Goal: Transaction & Acquisition: Purchase product/service

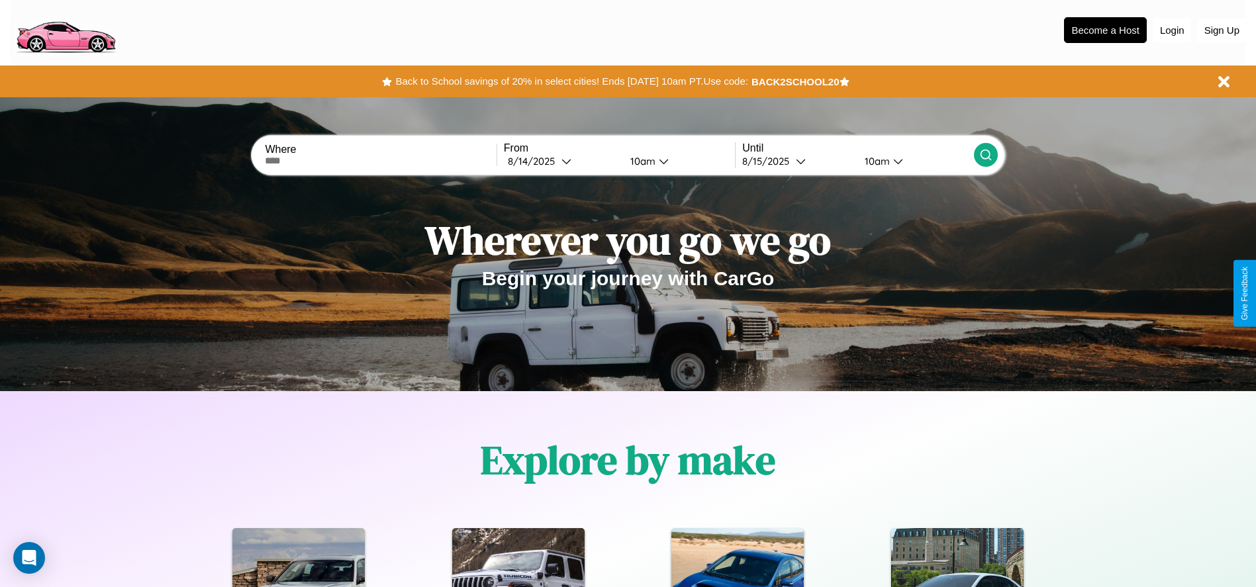
scroll to position [756, 0]
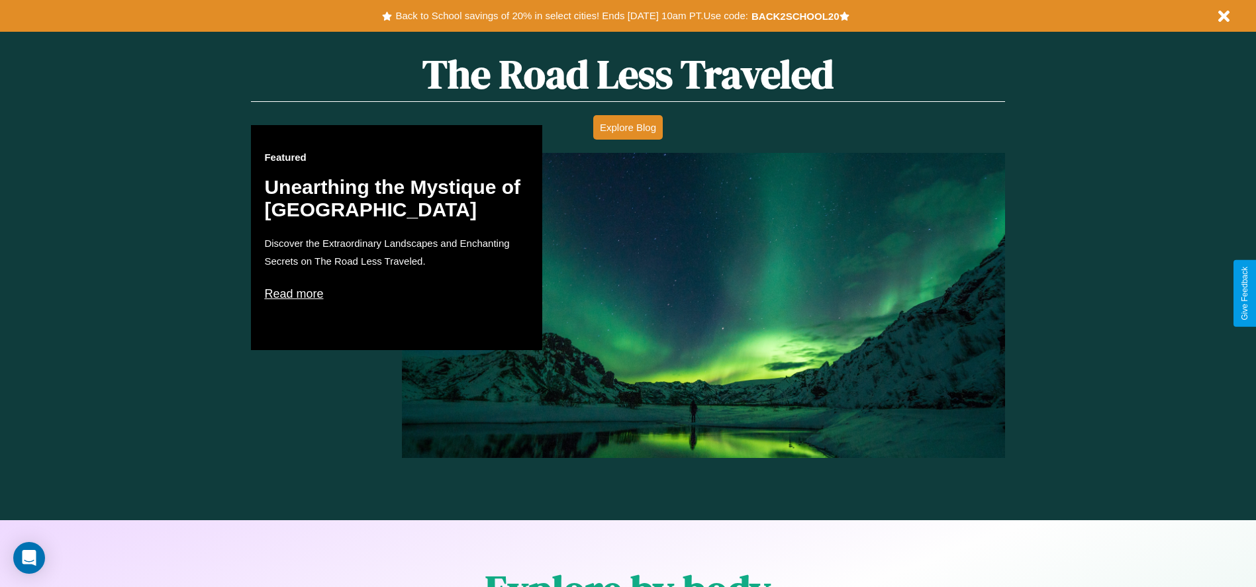
click at [396, 293] on p "Read more" at bounding box center [396, 293] width 265 height 21
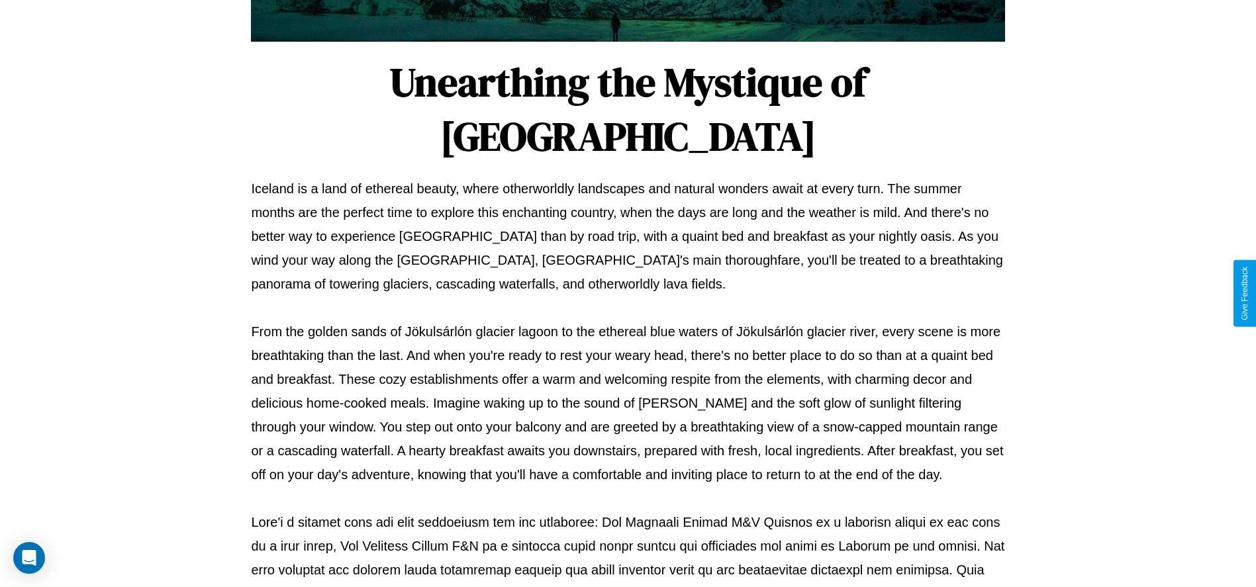
scroll to position [439, 0]
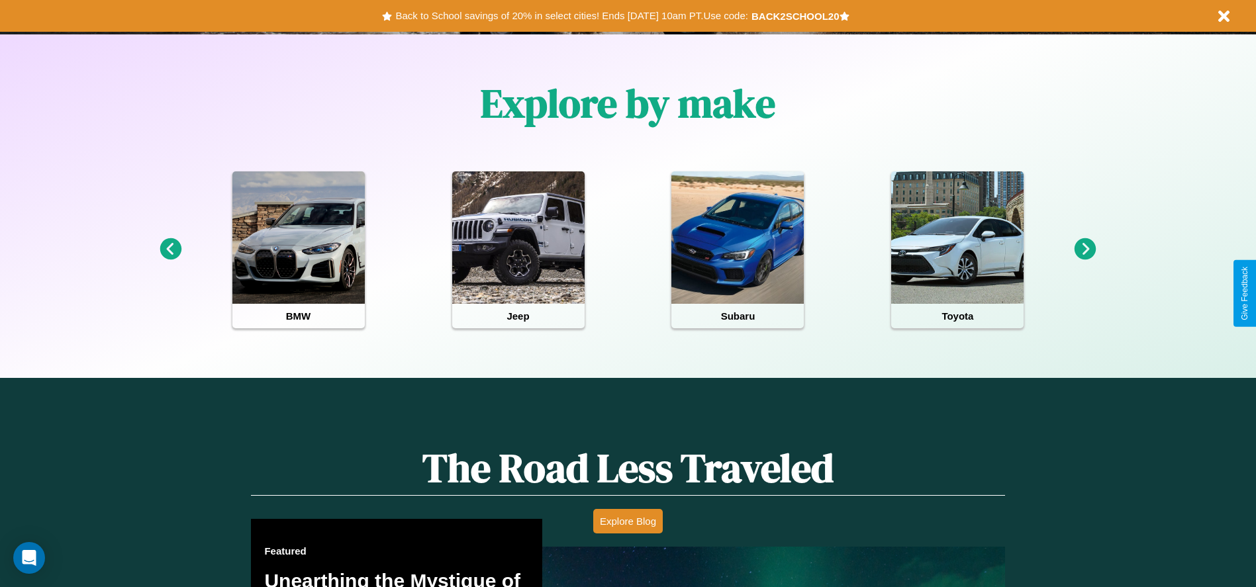
scroll to position [275, 0]
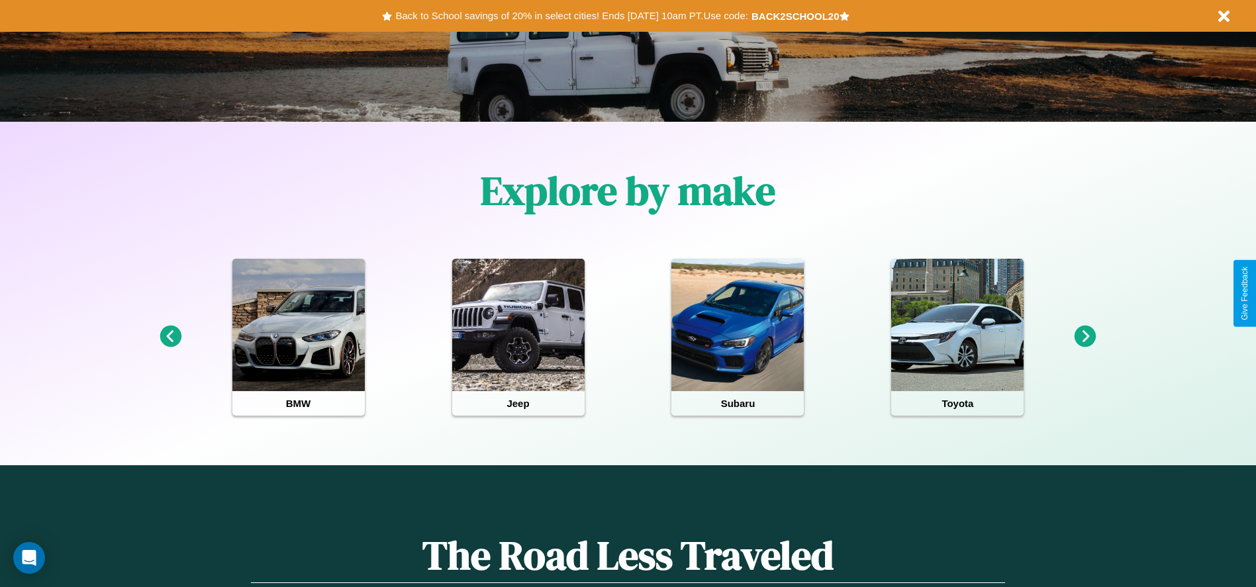
click at [1085, 337] on icon at bounding box center [1085, 337] width 22 height 22
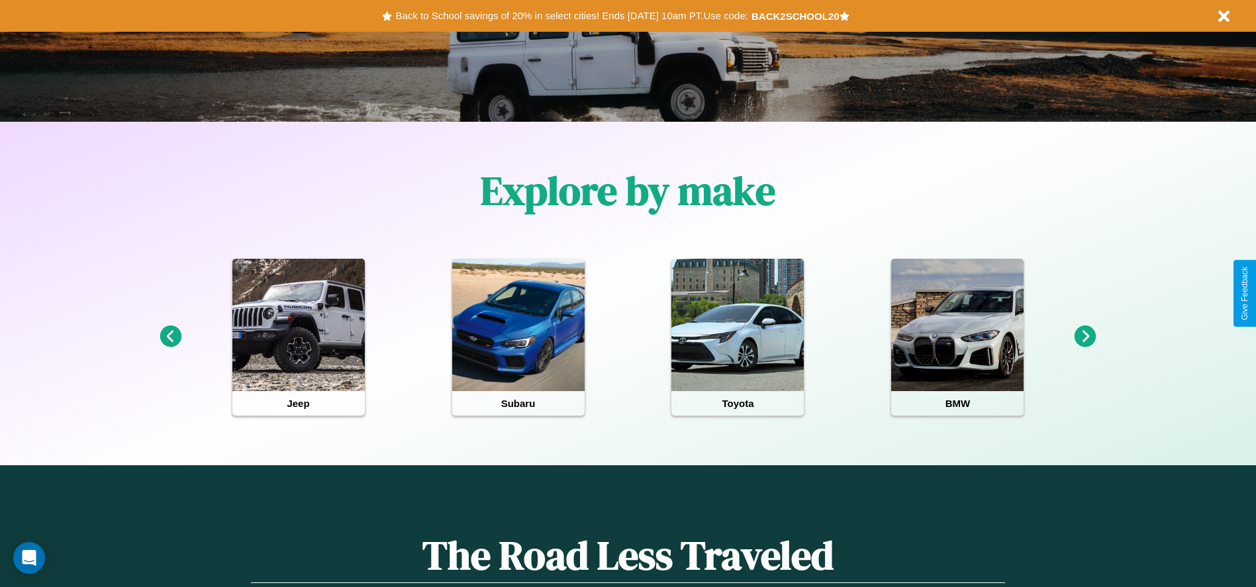
click at [1085, 337] on icon at bounding box center [1085, 337] width 22 height 22
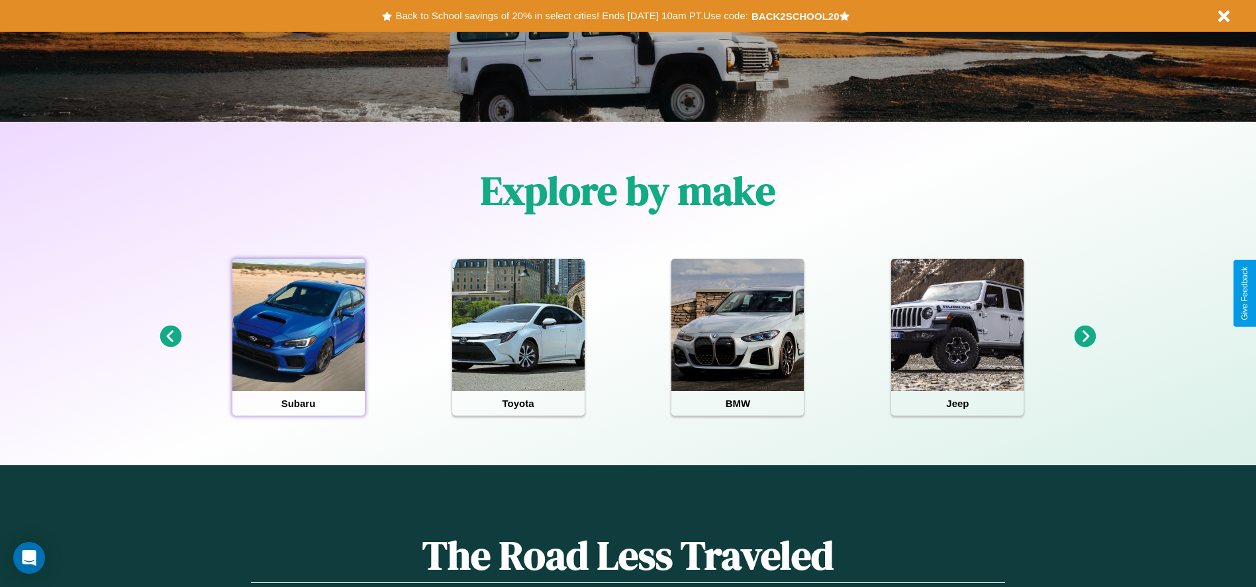
click at [298, 337] on div at bounding box center [298, 325] width 132 height 132
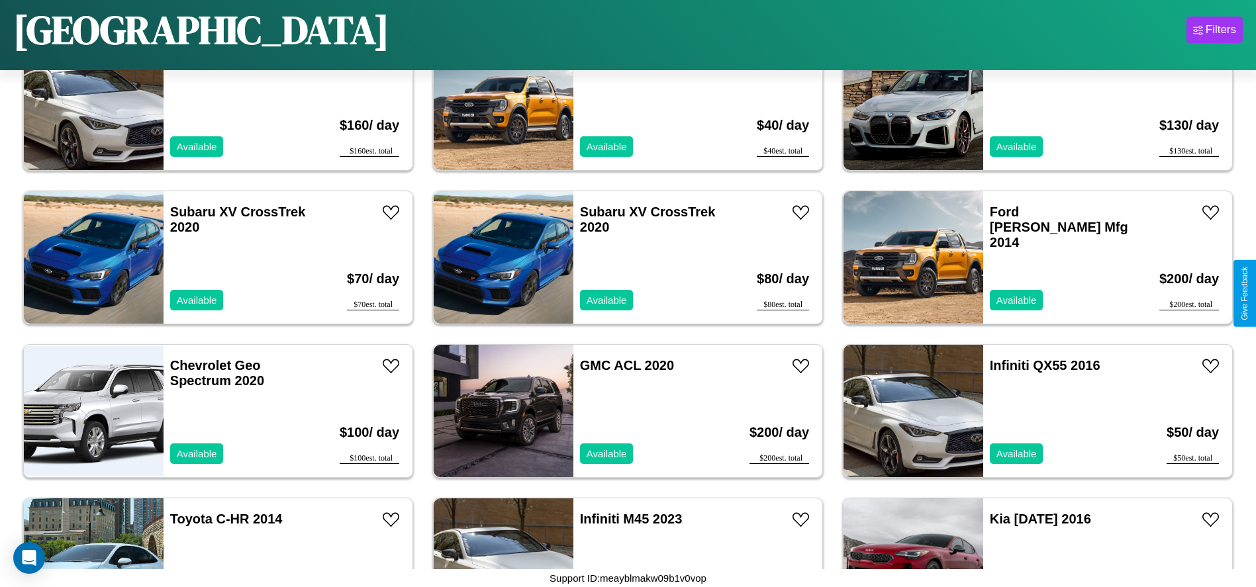
scroll to position [915, 0]
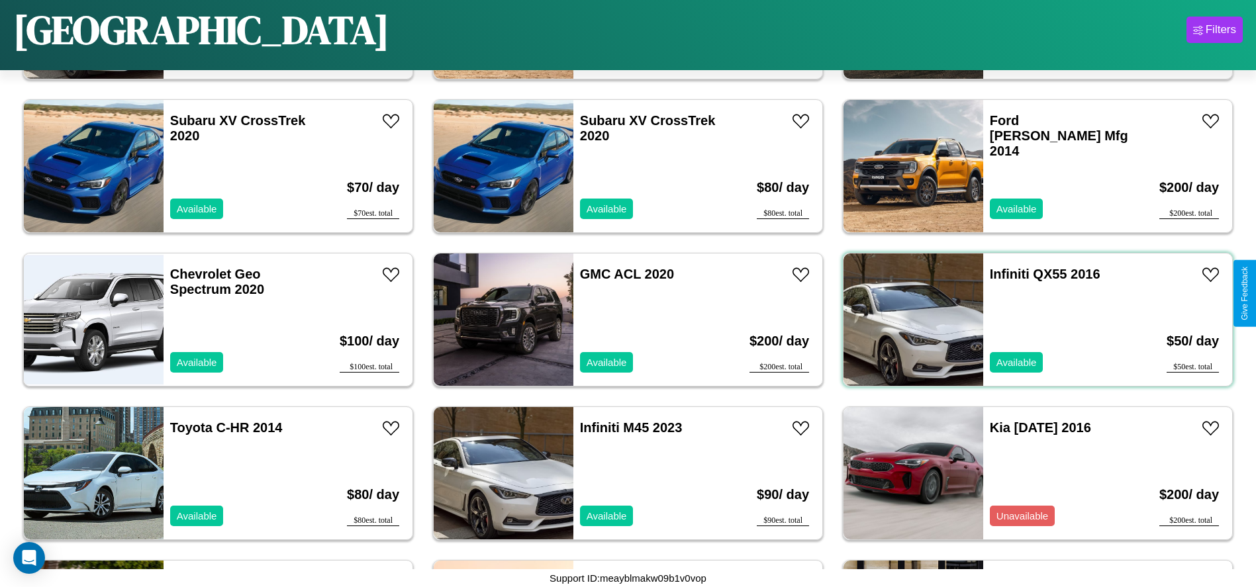
click at [1029, 320] on div "Infiniti QX55 2016 Available" at bounding box center [1059, 319] width 153 height 132
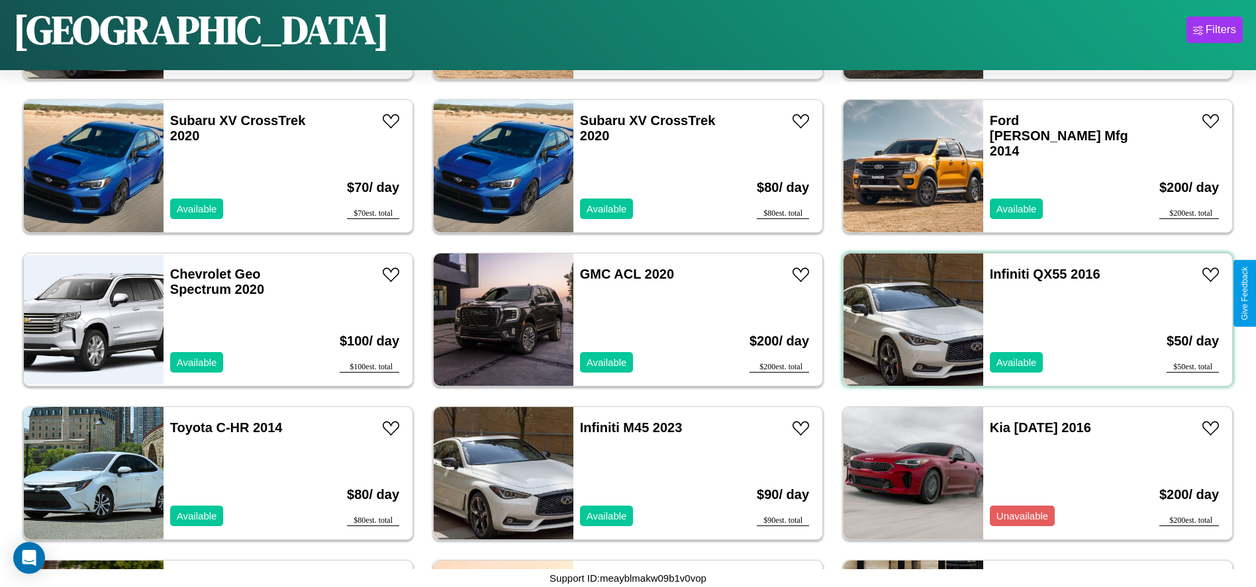
click at [1029, 320] on div "Infiniti QX55 2016 Available" at bounding box center [1059, 319] width 153 height 132
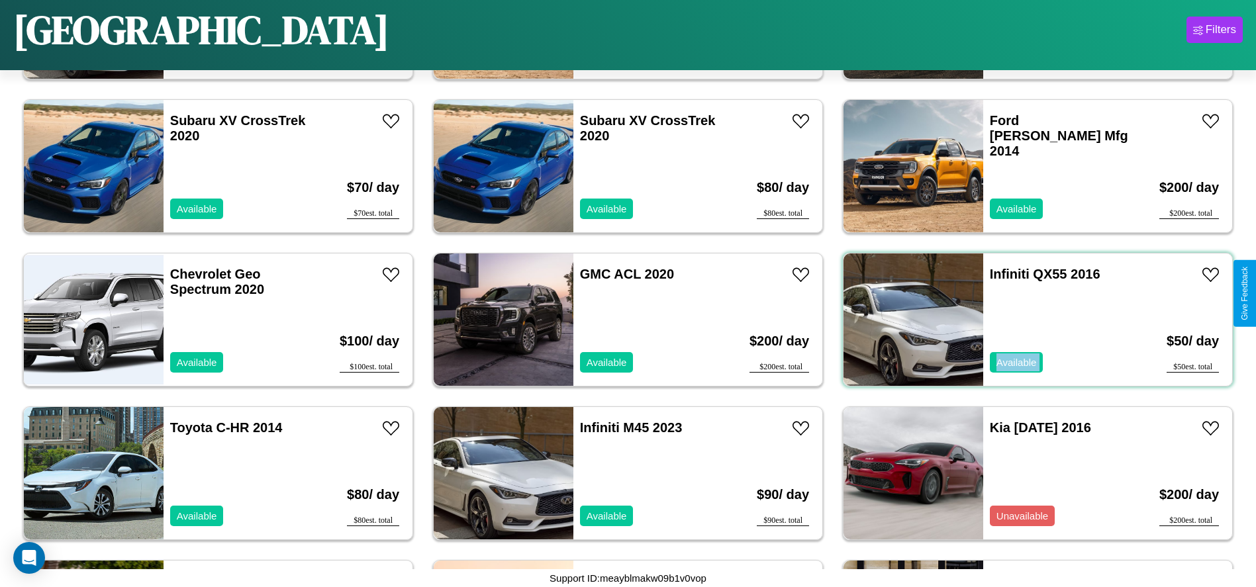
click at [1029, 320] on div "Infiniti QX55 2016 Available" at bounding box center [1059, 319] width 153 height 132
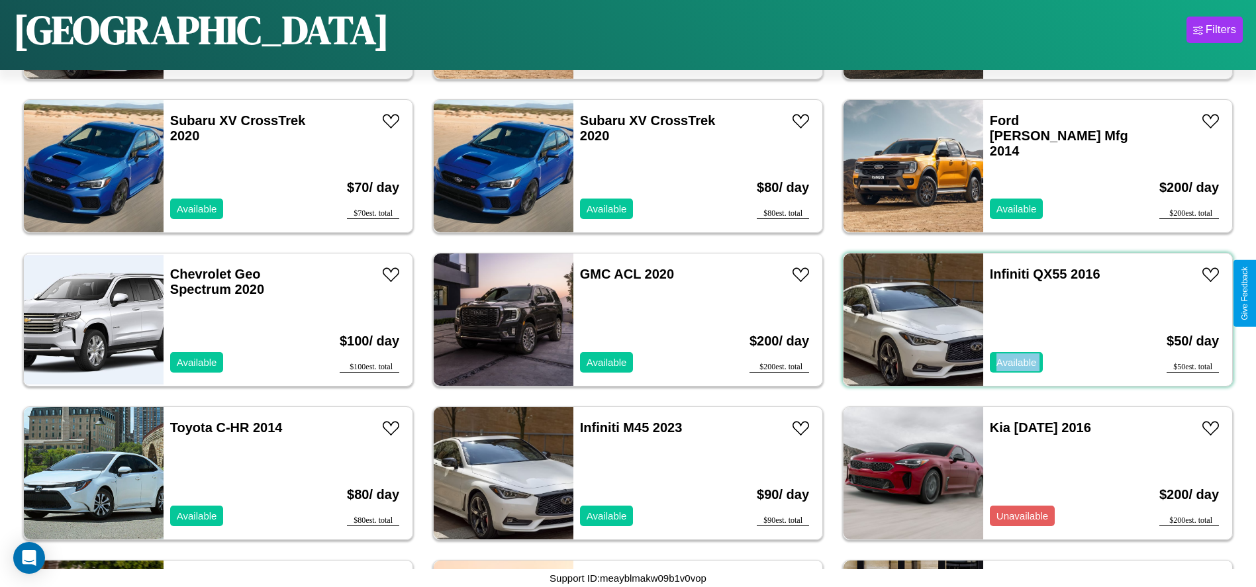
click at [1029, 320] on div "Infiniti QX55 2016 Available" at bounding box center [1059, 319] width 153 height 132
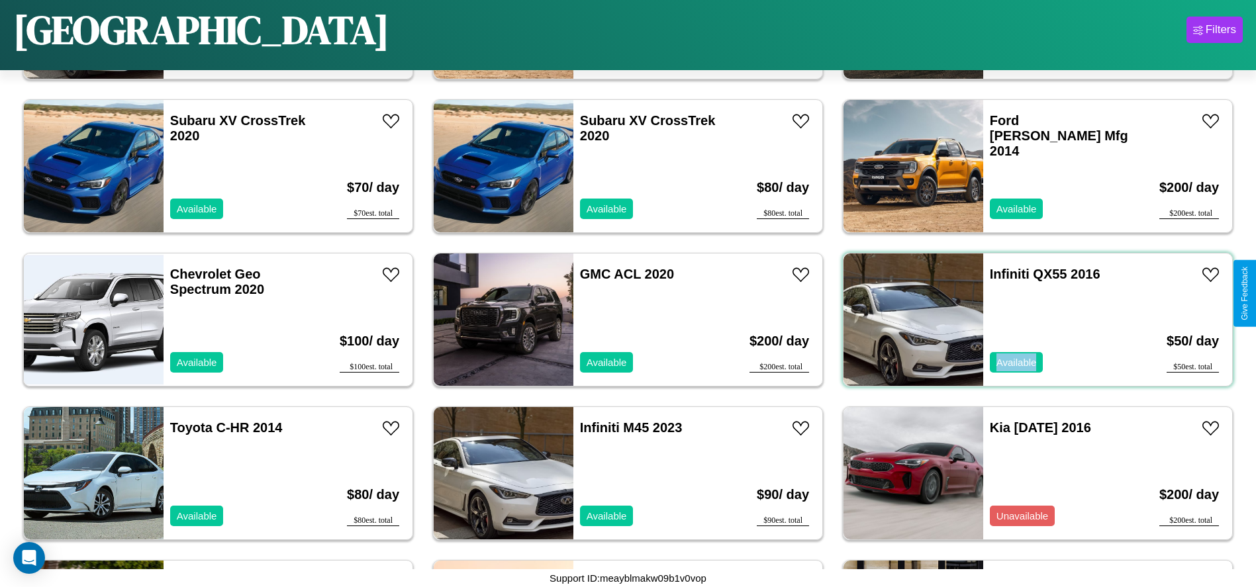
click at [1029, 320] on div "Infiniti QX55 2016 Available" at bounding box center [1059, 319] width 153 height 132
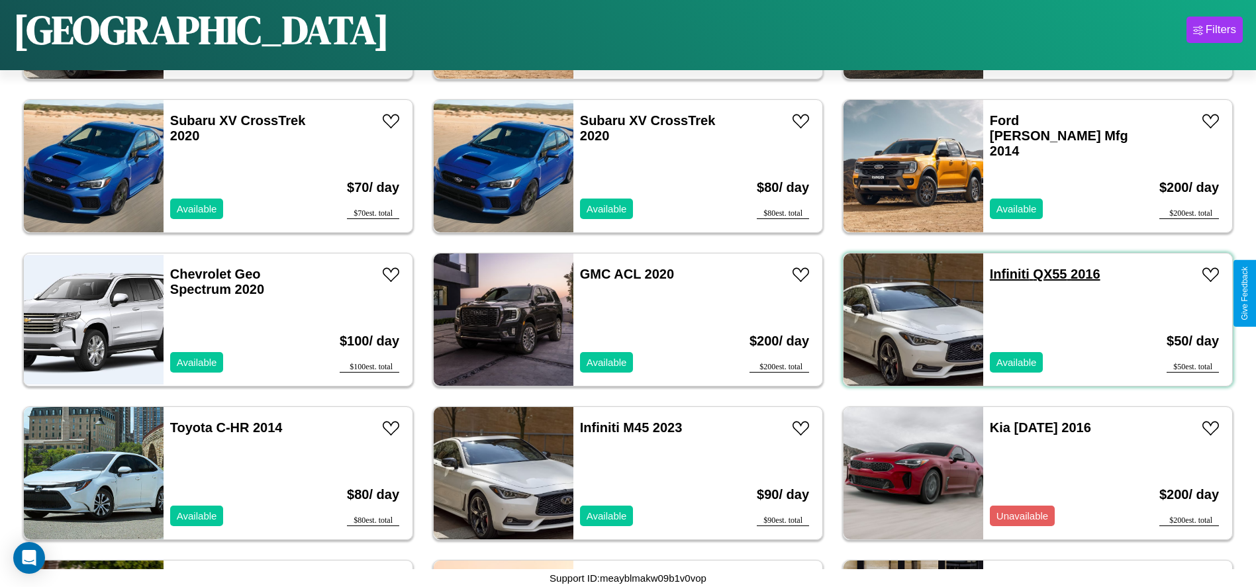
click at [1001, 274] on link "Infiniti QX55 2016" at bounding box center [1044, 274] width 111 height 15
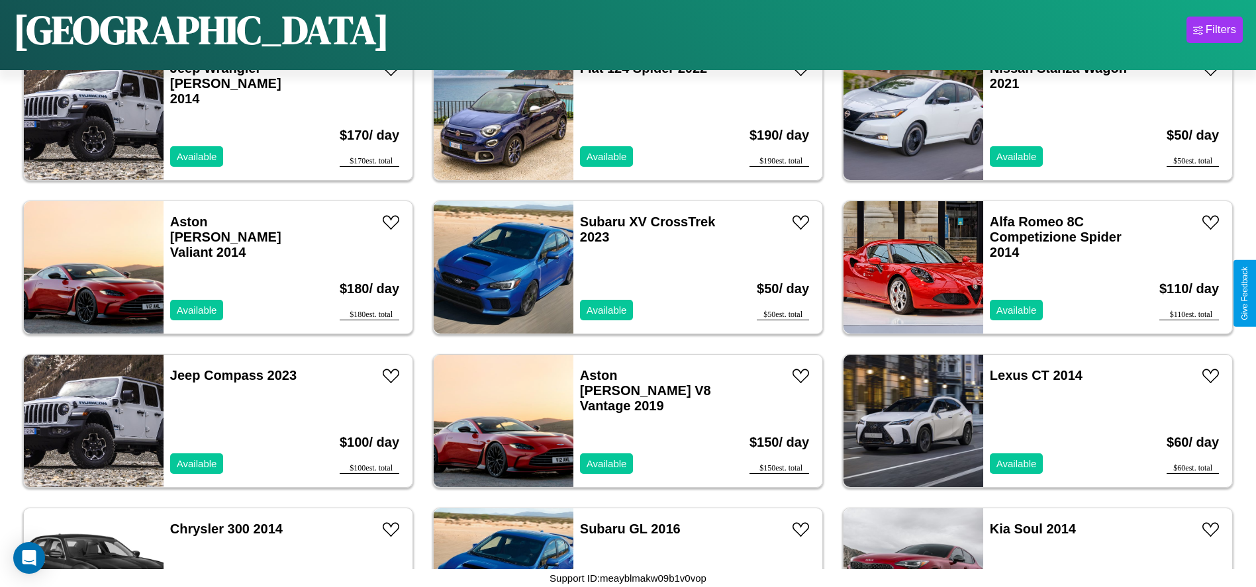
scroll to position [1990, 0]
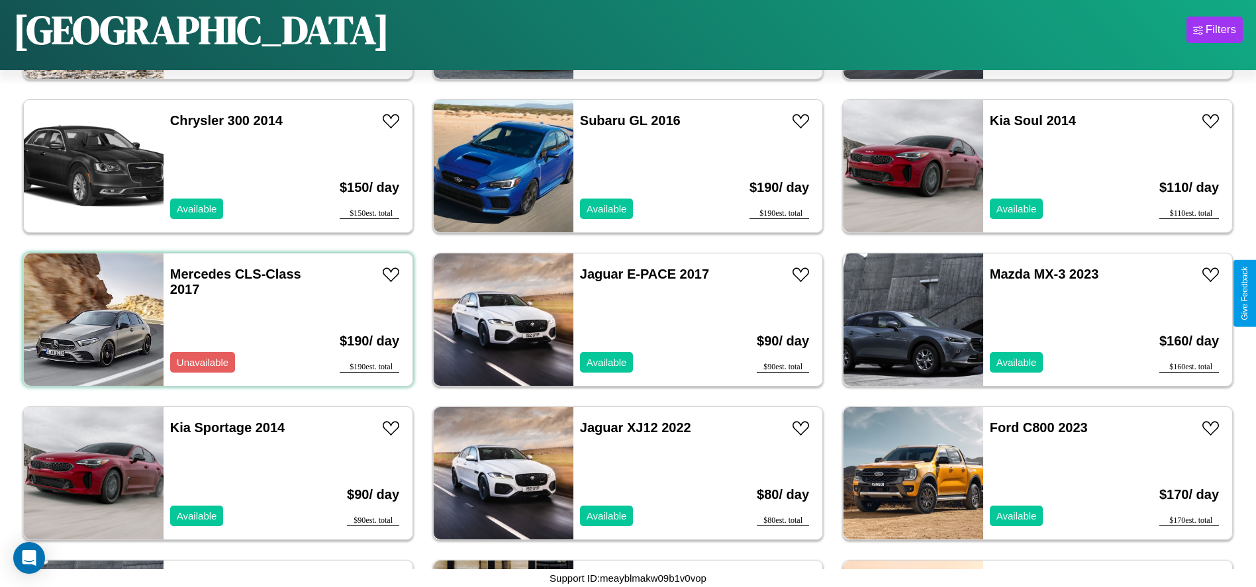
click at [216, 320] on div "Mercedes CLS-Class 2017 Unavailable" at bounding box center [239, 319] width 153 height 132
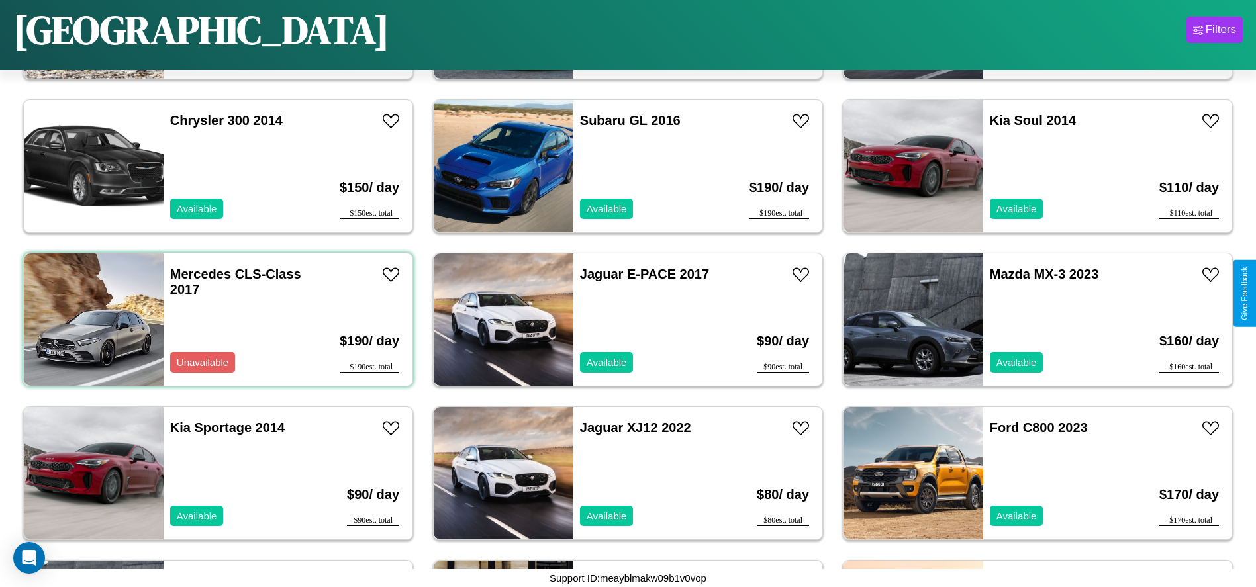
click at [216, 320] on div "Mercedes CLS-Class 2017 Unavailable" at bounding box center [239, 319] width 153 height 132
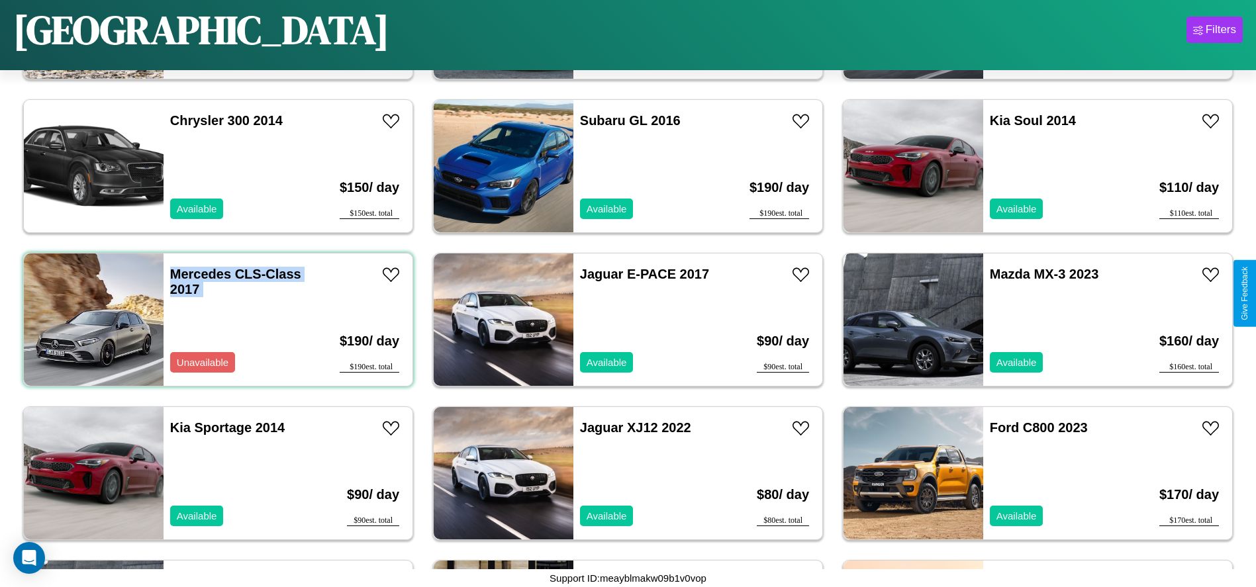
click at [216, 320] on div "Mercedes CLS-Class 2017 Unavailable" at bounding box center [239, 319] width 153 height 132
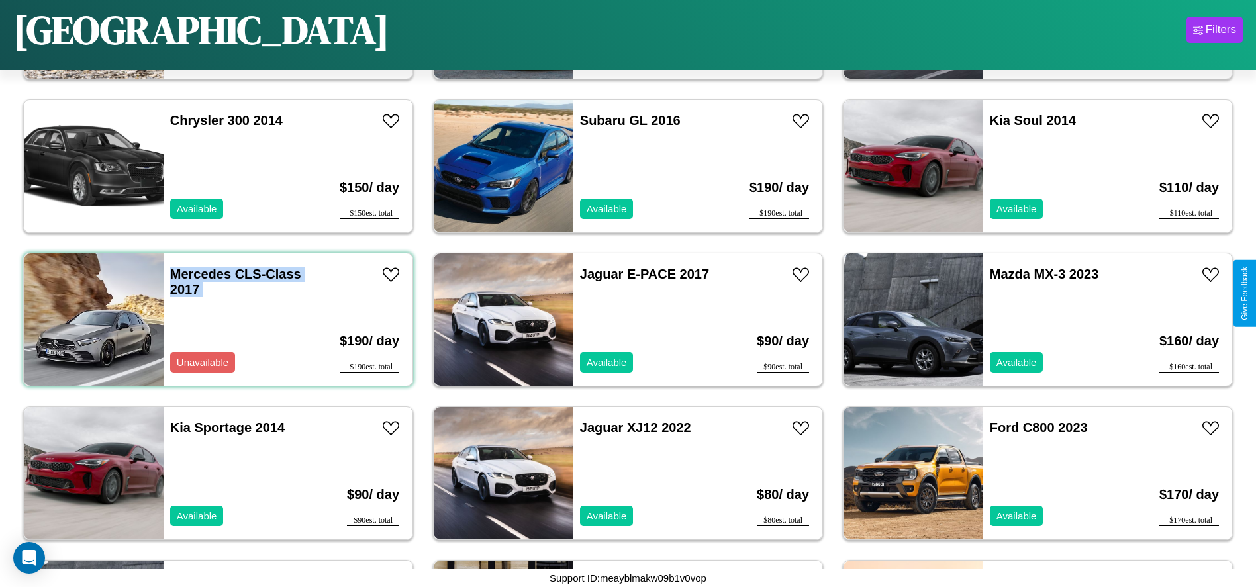
click at [216, 320] on div "Mercedes CLS-Class 2017 Unavailable" at bounding box center [239, 319] width 153 height 132
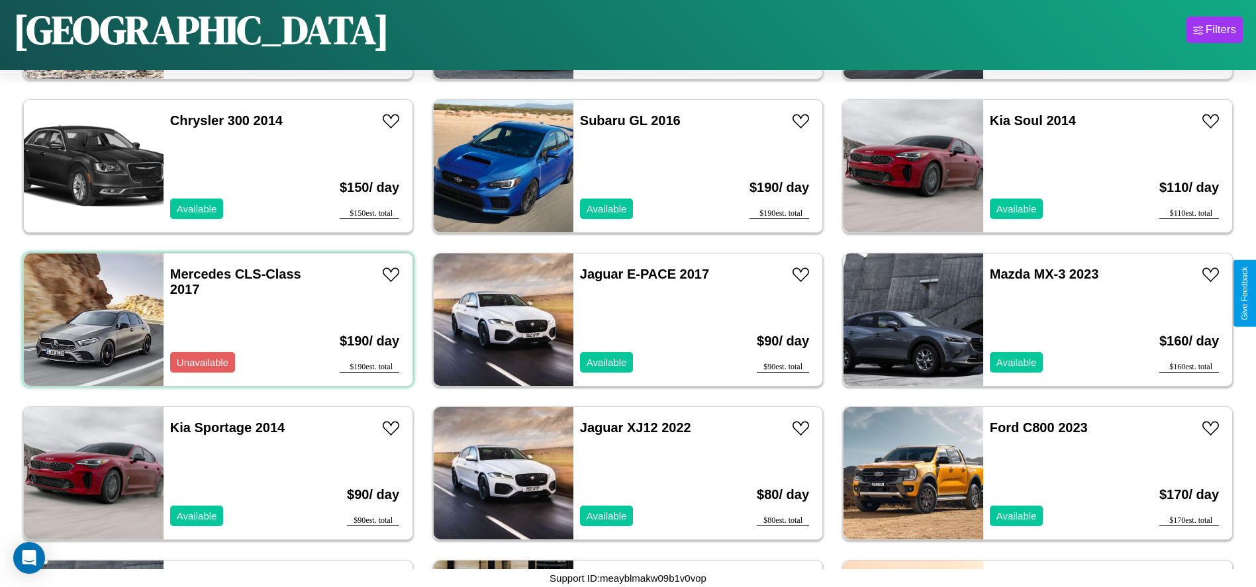
click at [216, 320] on div "Mercedes CLS-Class 2017 Unavailable" at bounding box center [239, 319] width 153 height 132
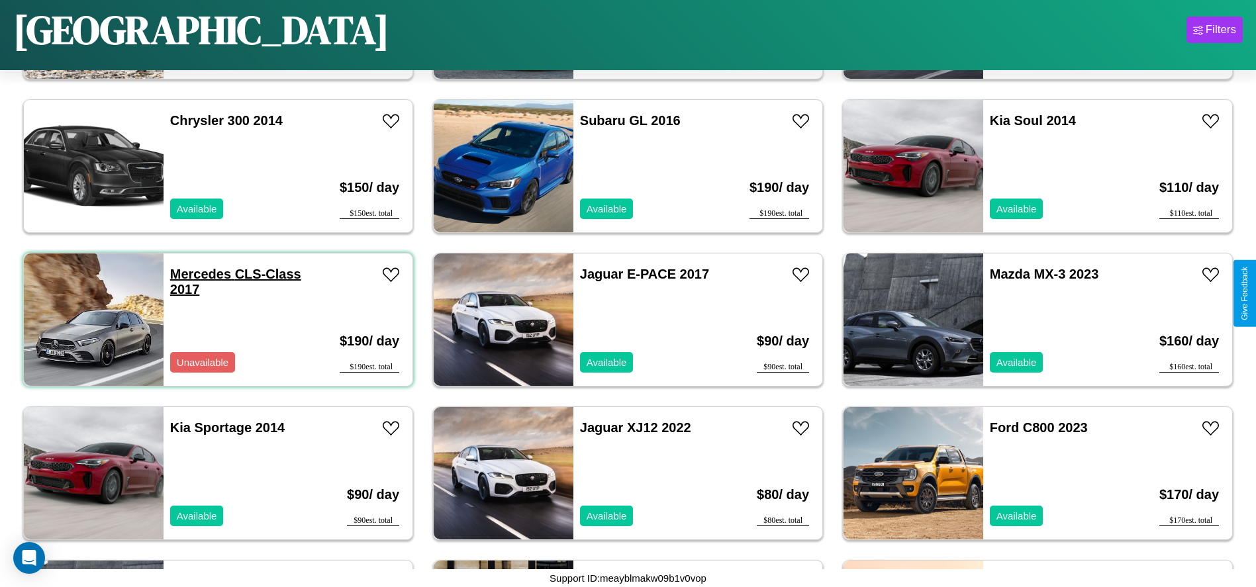
click at [199, 274] on link "Mercedes CLS-Class 2017" at bounding box center [235, 282] width 131 height 30
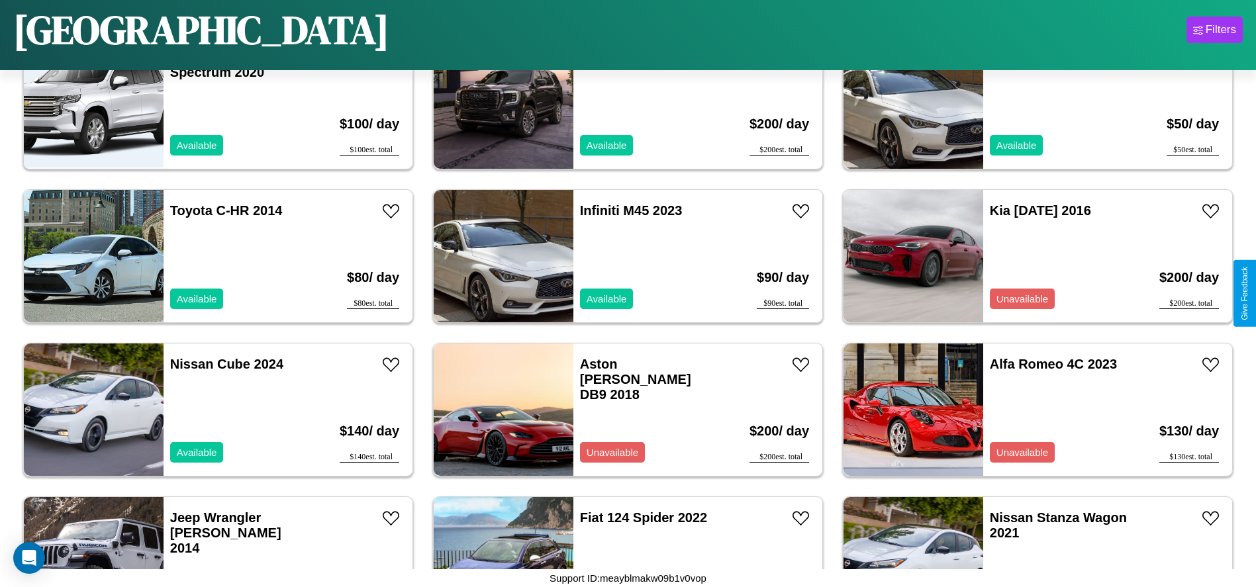
scroll to position [762, 0]
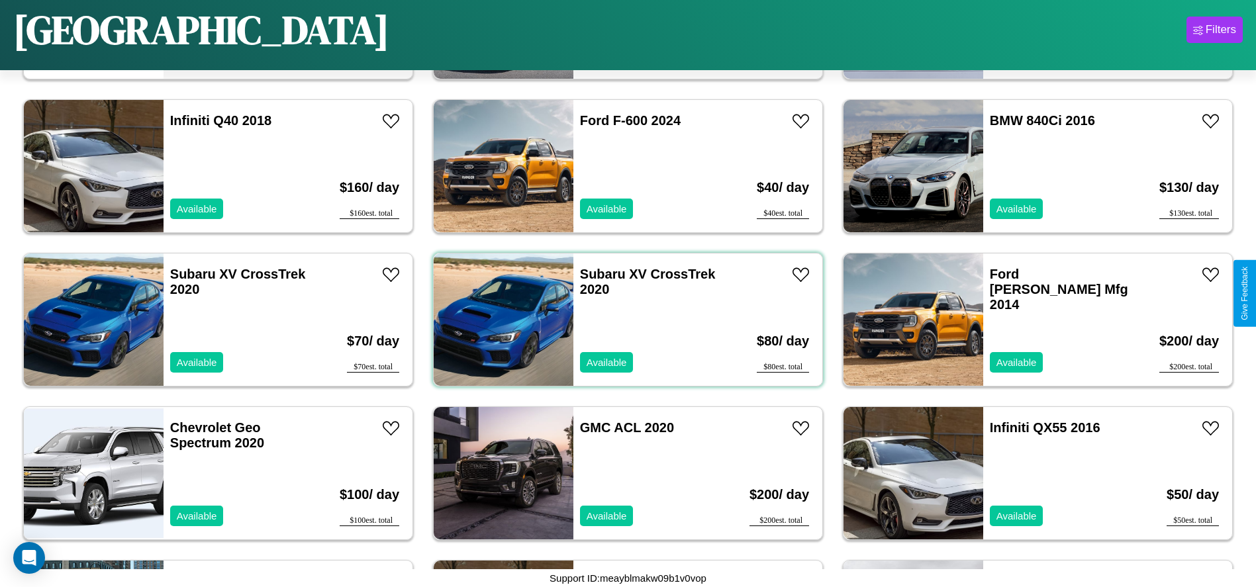
click at [623, 320] on div "Subaru XV CrossTrek 2020 Available" at bounding box center [649, 319] width 153 height 132
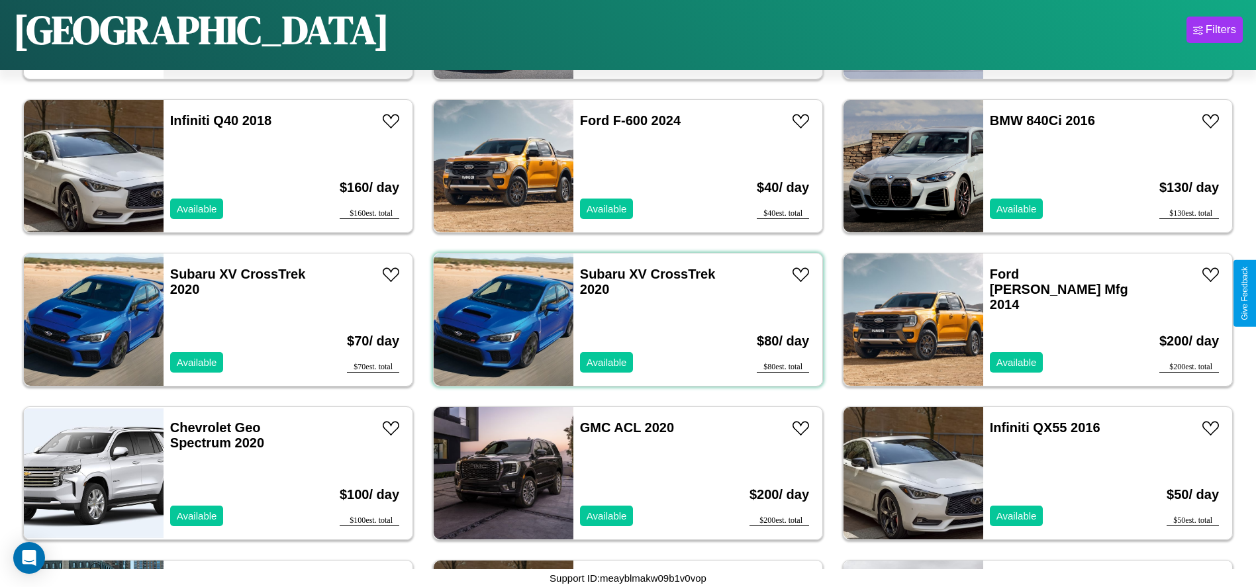
click at [623, 320] on div "Subaru XV CrossTrek 2020 Available" at bounding box center [649, 319] width 153 height 132
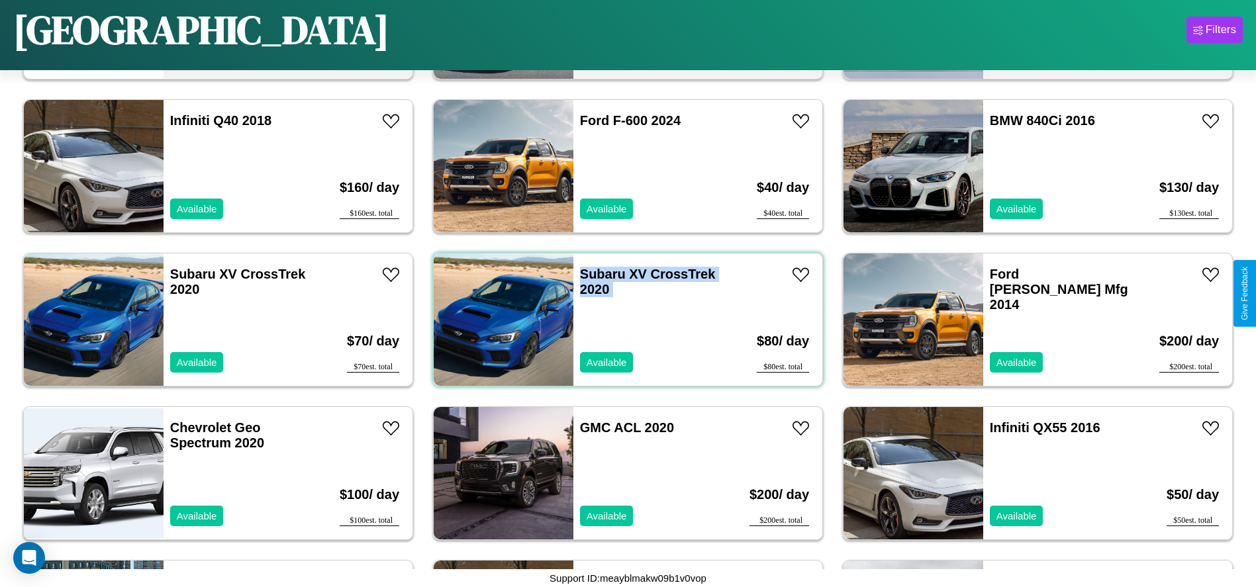
click at [623, 320] on div "Subaru XV CrossTrek 2020 Available" at bounding box center [649, 319] width 153 height 132
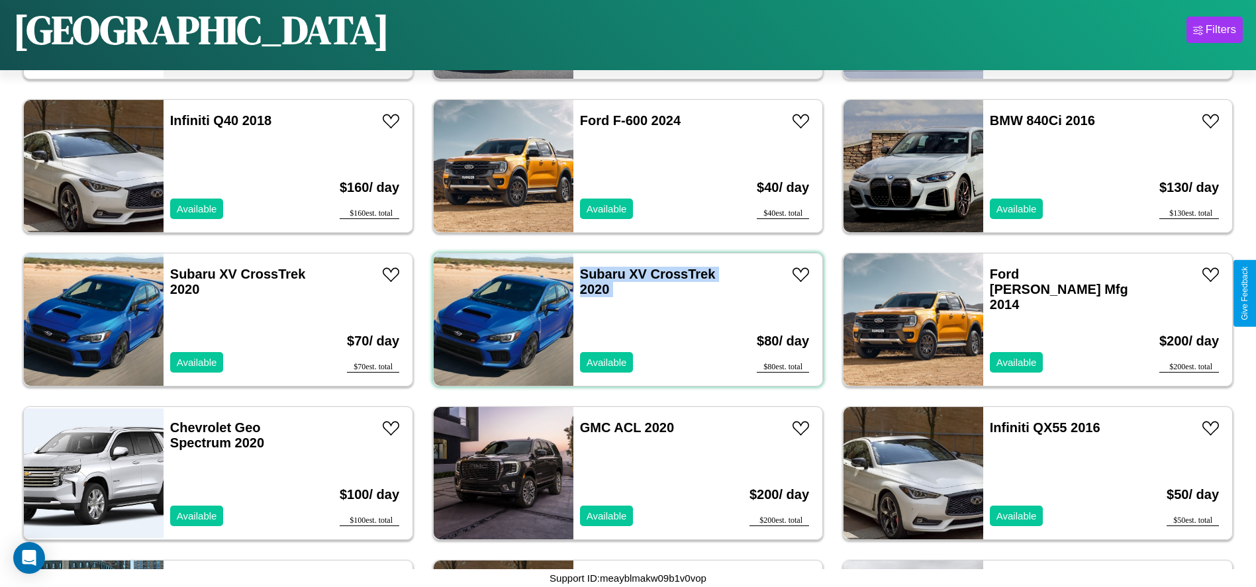
click at [623, 320] on div "Subaru XV CrossTrek 2020 Available" at bounding box center [649, 319] width 153 height 132
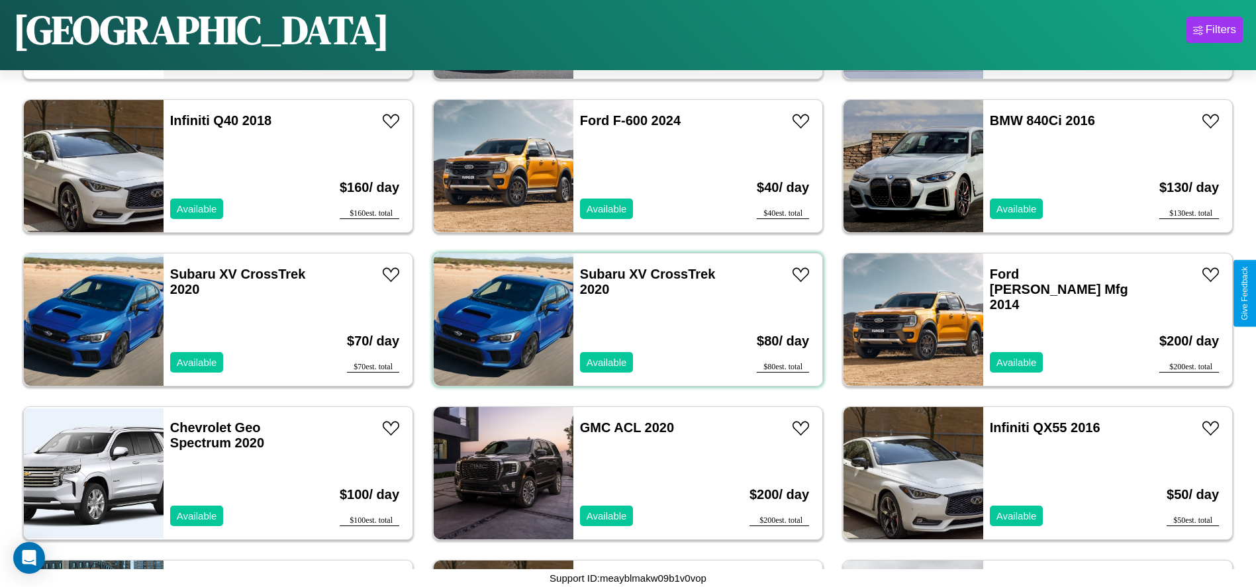
click at [623, 320] on div "Subaru XV CrossTrek 2020 Available" at bounding box center [649, 319] width 153 height 132
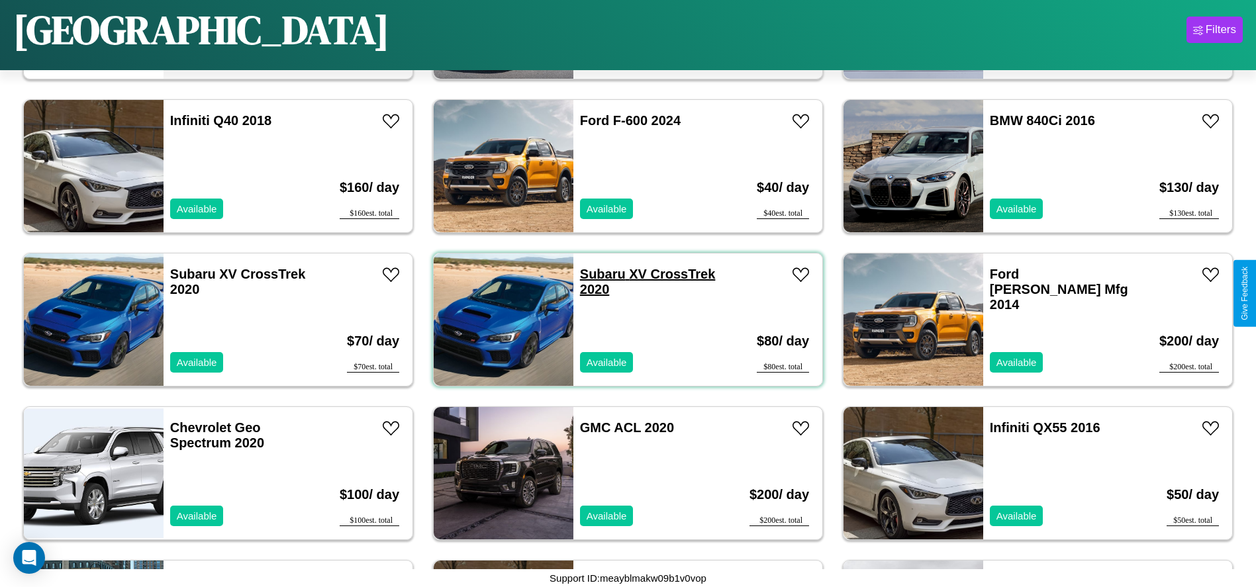
click at [598, 274] on link "Subaru XV CrossTrek 2020" at bounding box center [648, 282] width 136 height 30
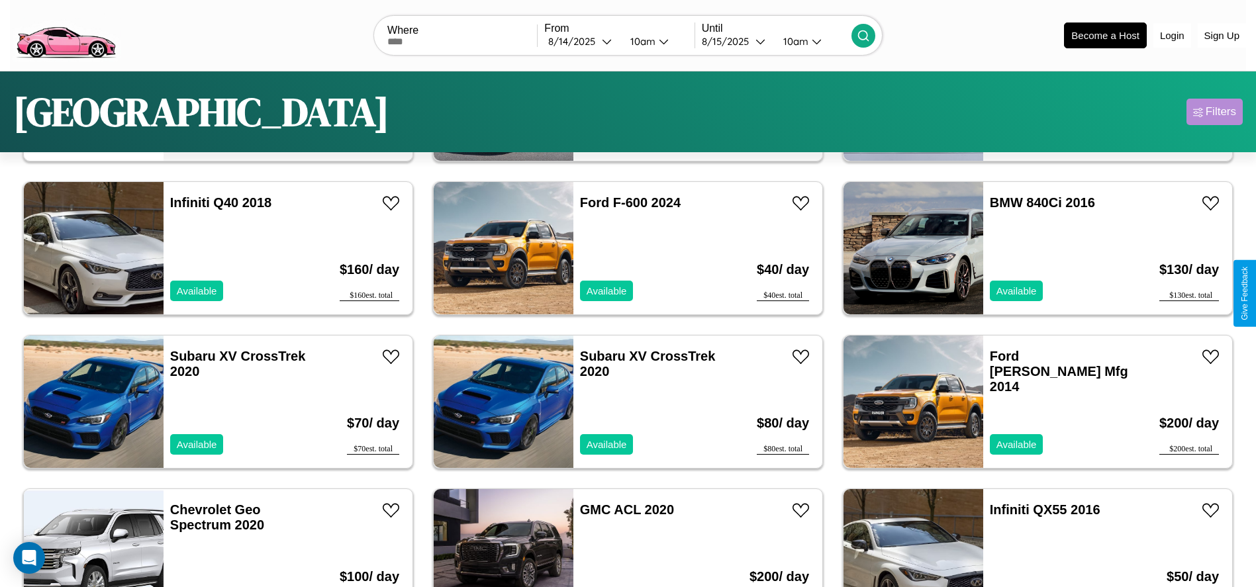
click at [1214, 112] on div "Filters" at bounding box center [1220, 111] width 30 height 13
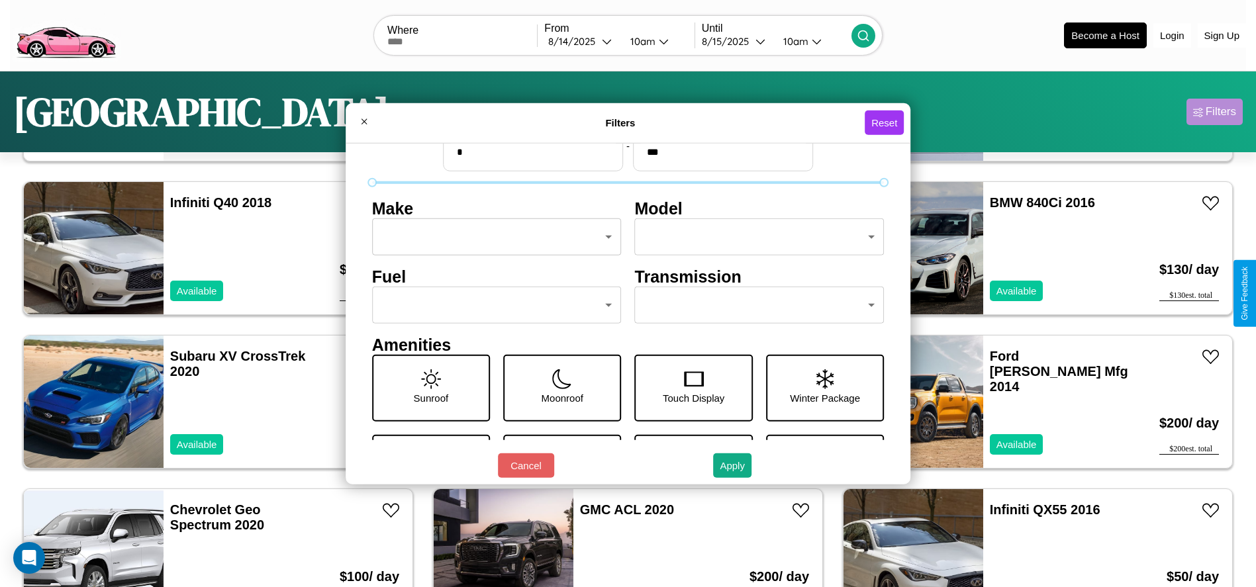
scroll to position [56, 0]
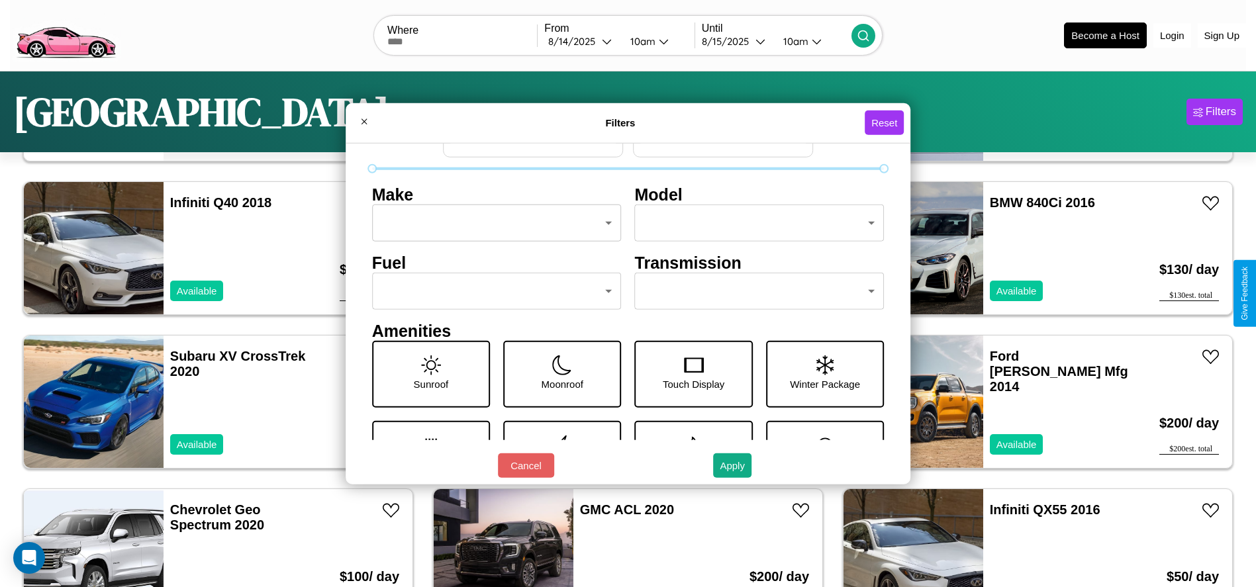
click at [753, 291] on body "CarGo Where From 8 / 14 / 2025 10am Until 8 / 15 / 2025 10am Become a Host Logi…" at bounding box center [628, 334] width 1256 height 669
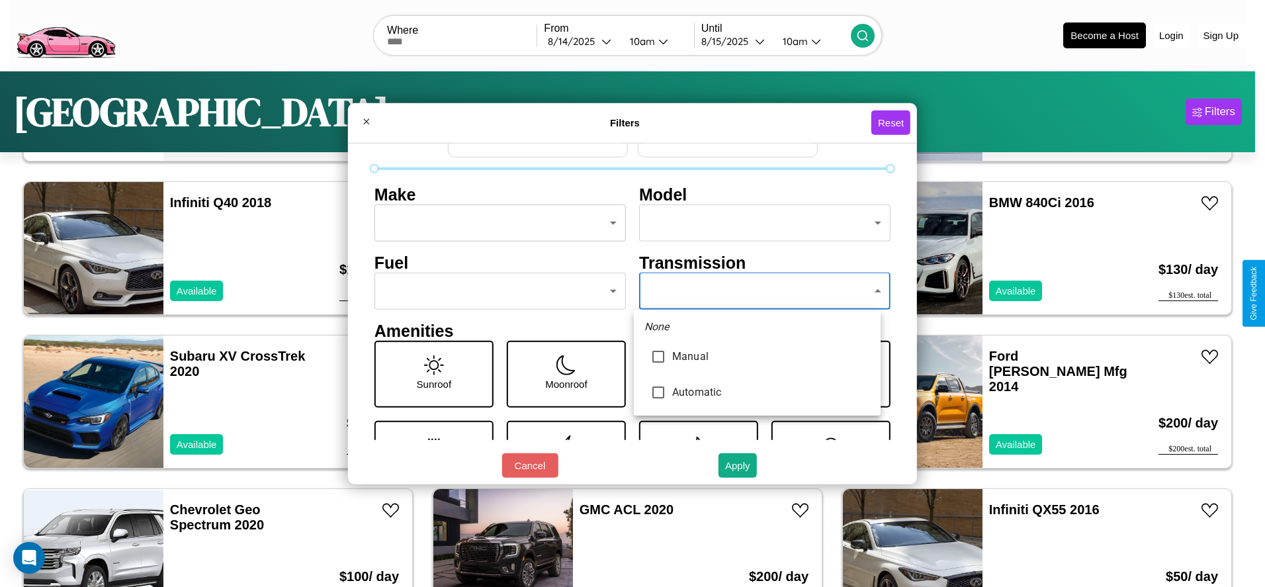
type input "******"
click at [757, 291] on div at bounding box center [632, 293] width 1265 height 587
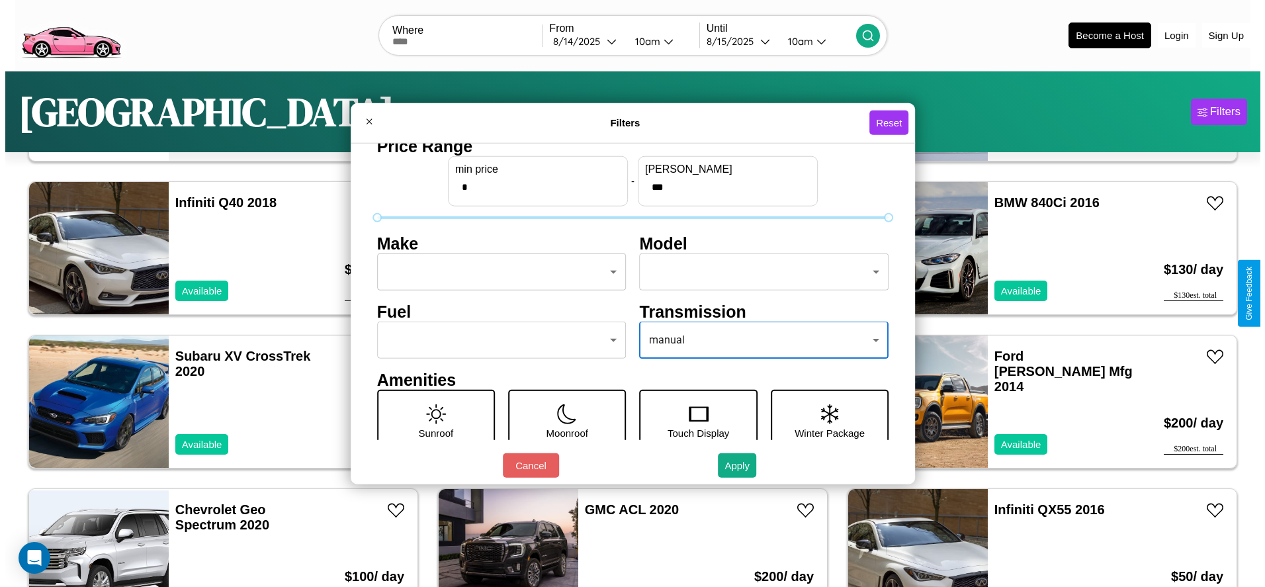
scroll to position [0, 0]
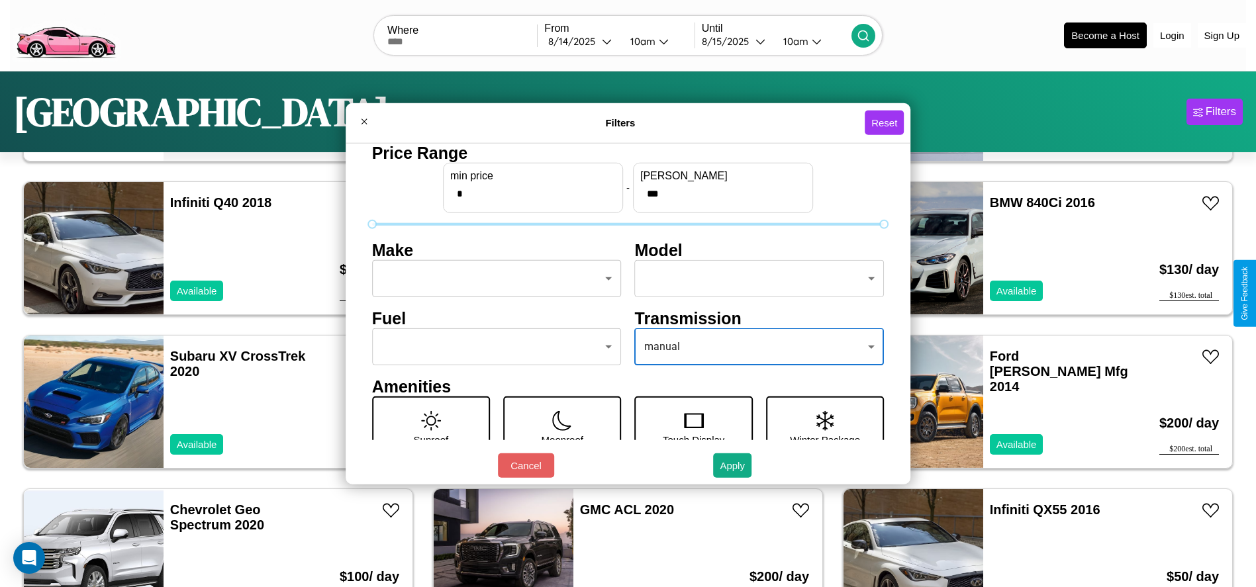
click at [492, 279] on body "CarGo Where From 8 / 14 / 2025 10am Until 8 / 15 / 2025 10am Become a Host Logi…" at bounding box center [628, 334] width 1256 height 669
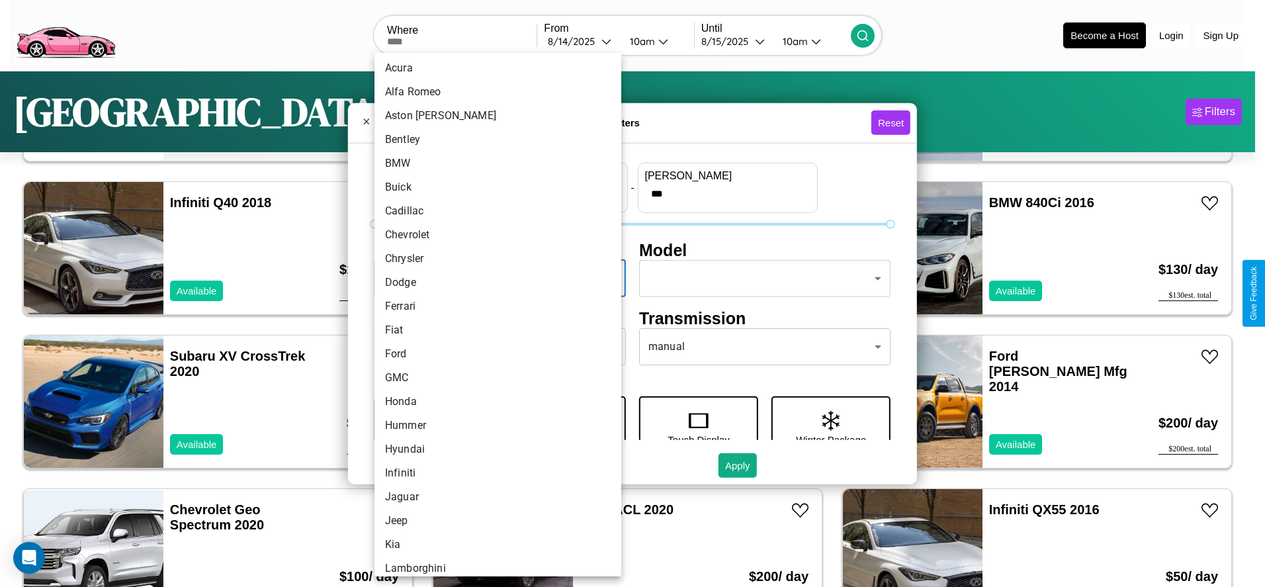
scroll to position [345, 0]
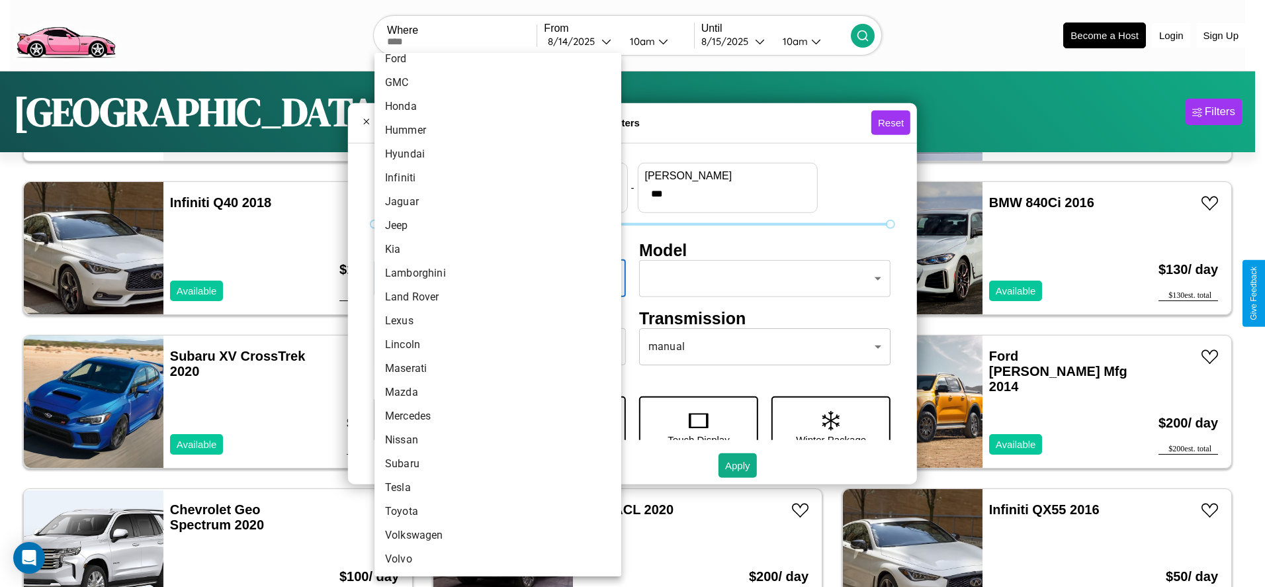
click at [493, 559] on li "Volvo" at bounding box center [498, 559] width 247 height 24
type input "*****"
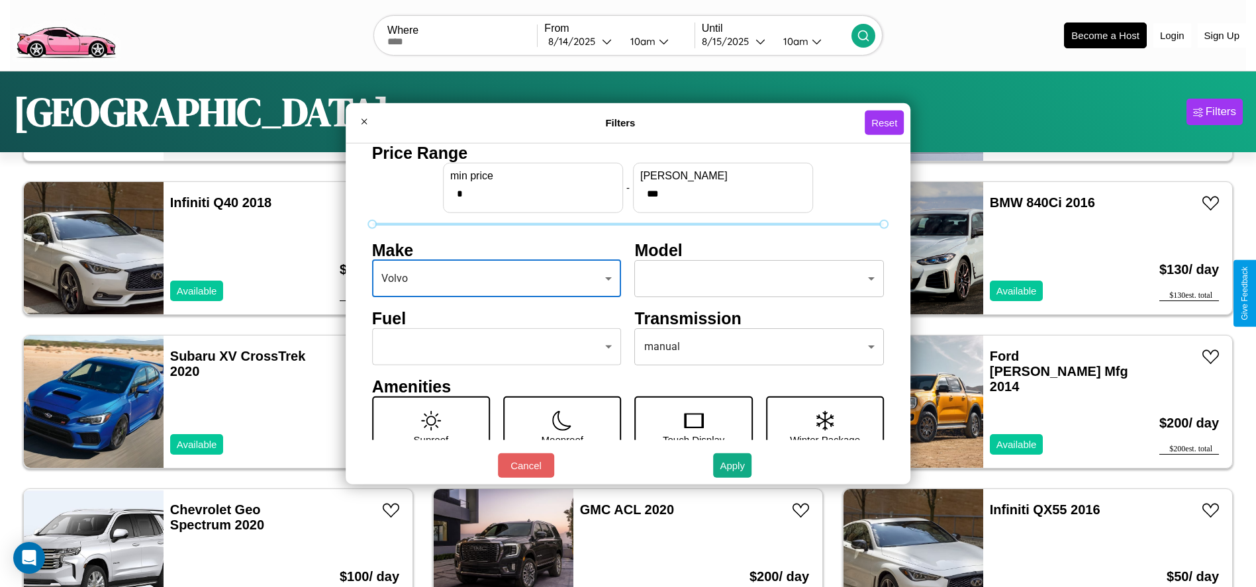
click at [753, 279] on body "CarGo Where From 8 / 14 / 2025 10am Until 8 / 15 / 2025 10am Become a Host Logi…" at bounding box center [628, 334] width 1256 height 669
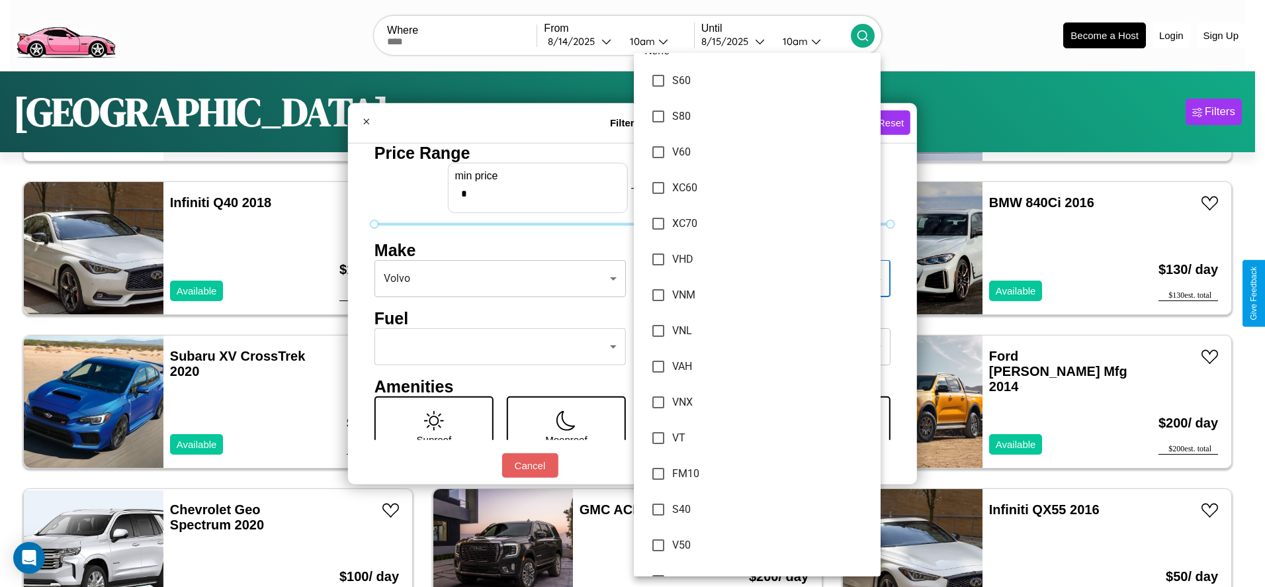
scroll to position [0, 0]
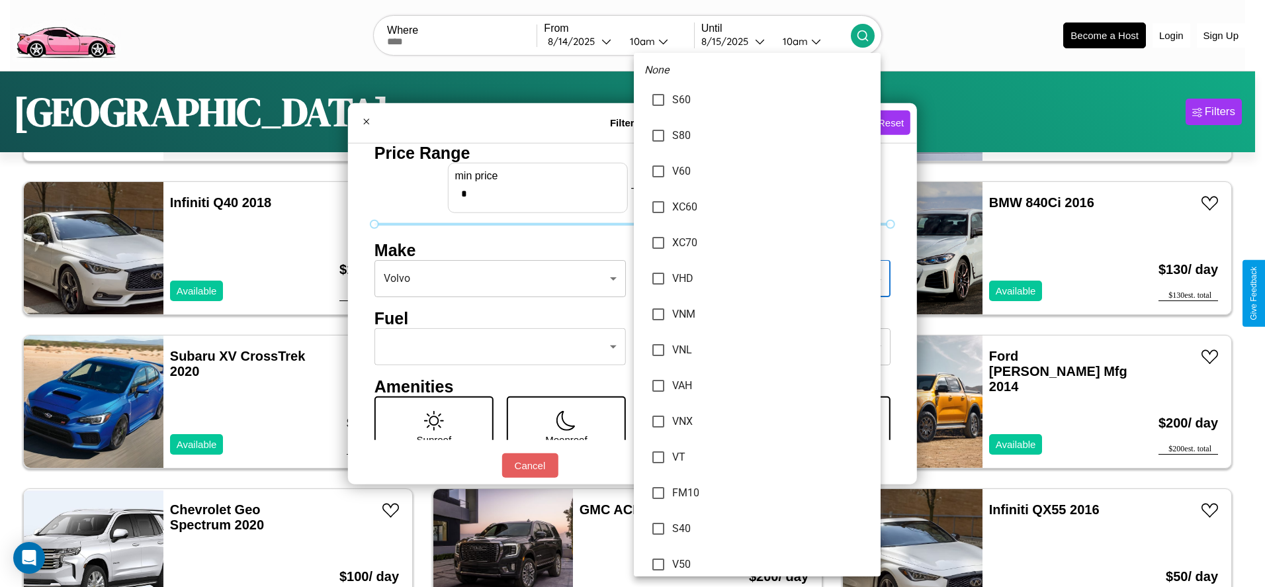
type input "**********"
click at [633, 293] on div at bounding box center [632, 293] width 1265 height 587
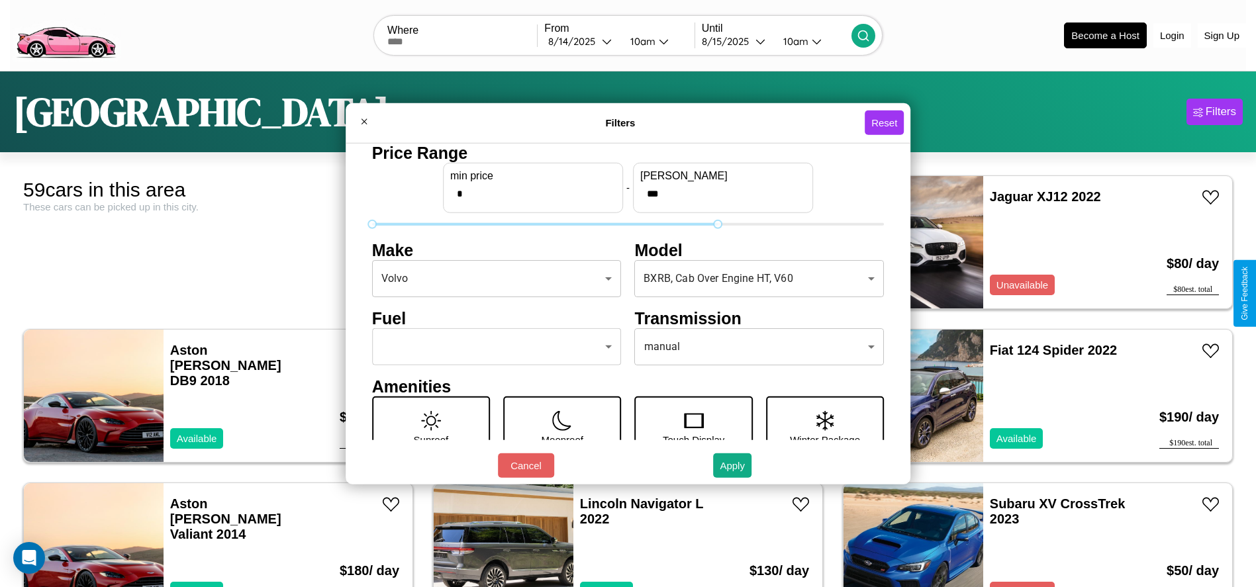
type input "***"
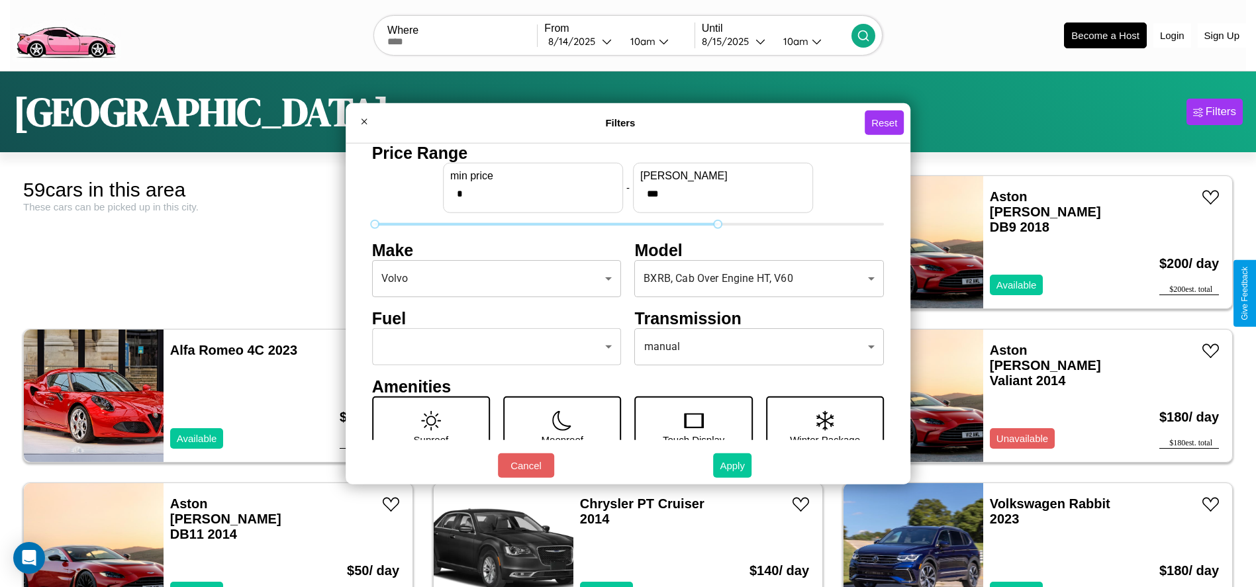
type input "*"
click at [733, 465] on button "Apply" at bounding box center [732, 465] width 38 height 24
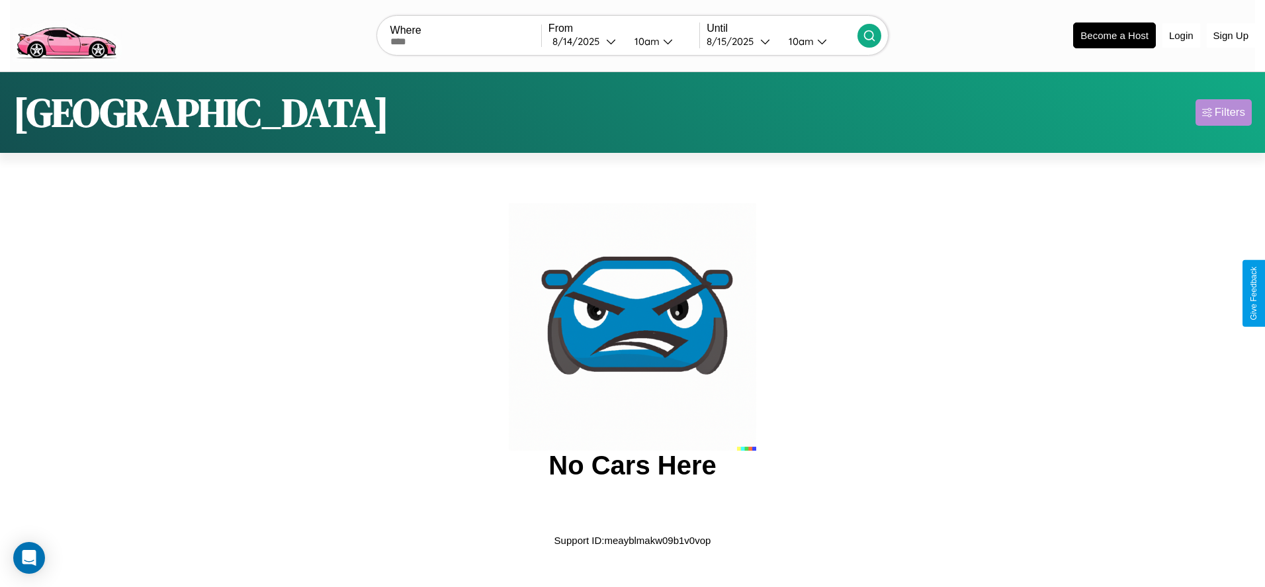
click at [1224, 112] on div "Filters" at bounding box center [1230, 112] width 30 height 13
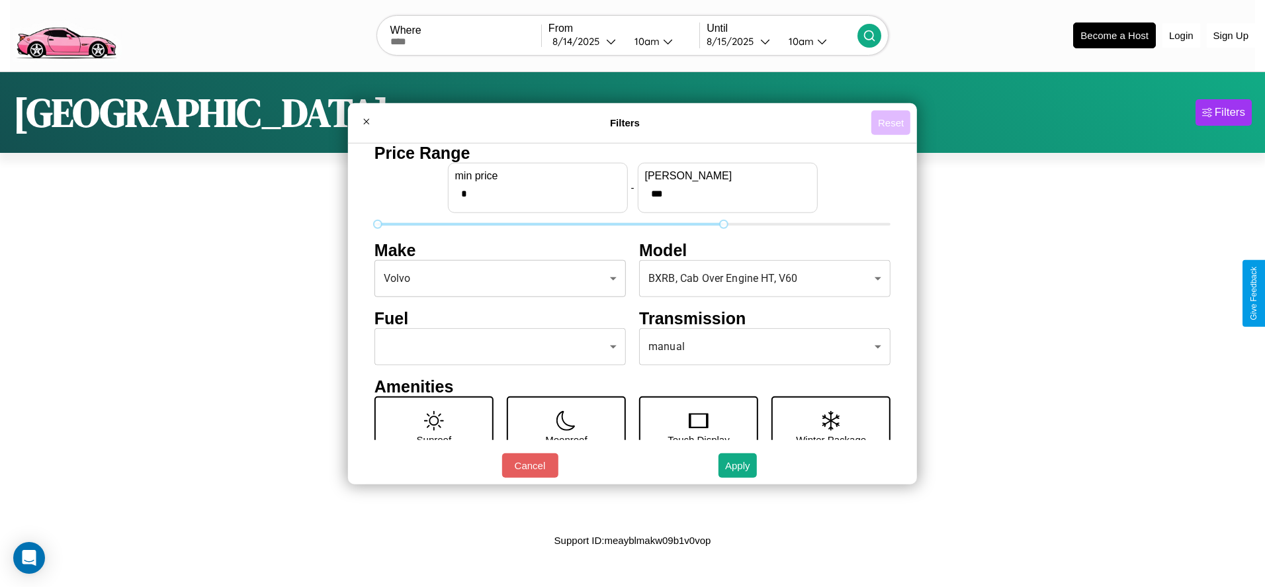
click at [891, 122] on button "Reset" at bounding box center [891, 123] width 39 height 24
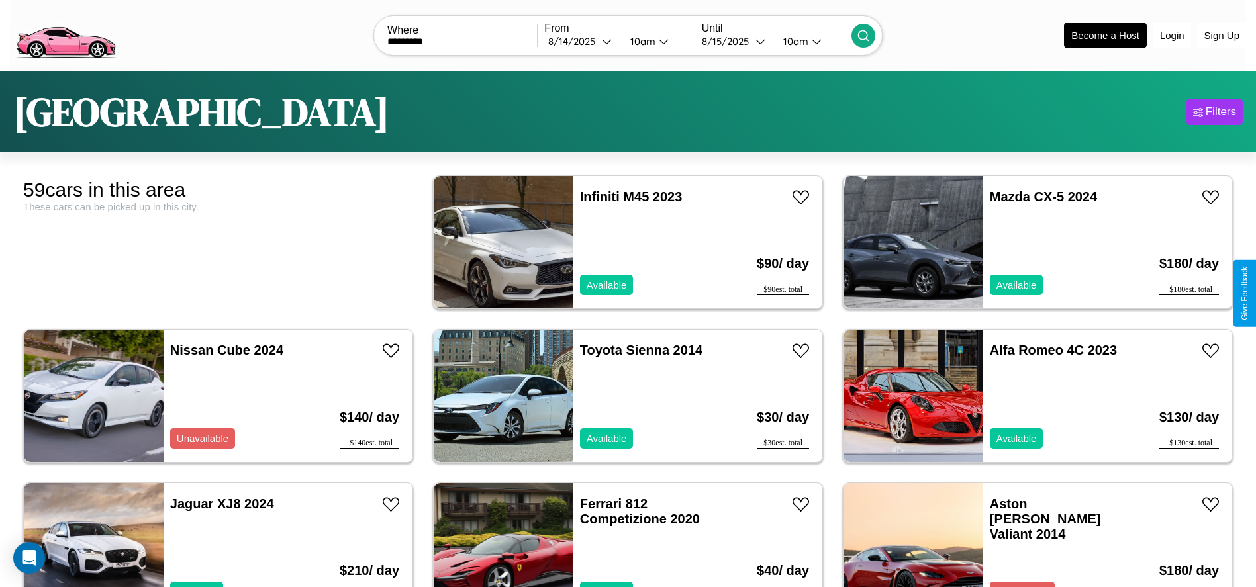
type input "*********"
click at [862, 35] on icon at bounding box center [862, 35] width 13 height 13
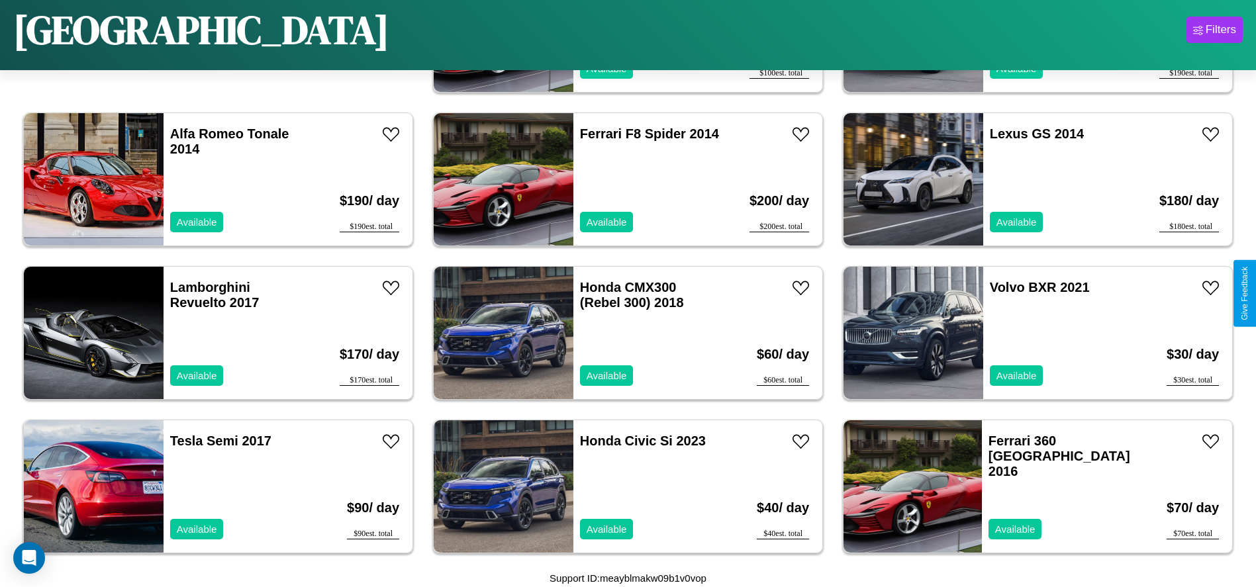
scroll to position [301, 0]
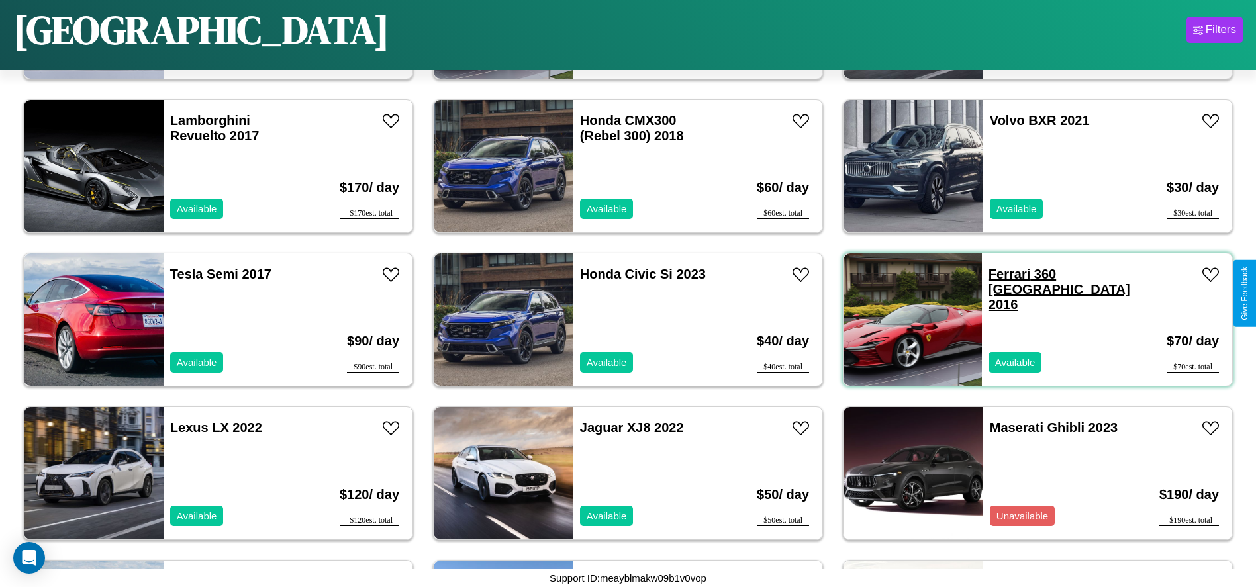
click at [1002, 274] on link "Ferrari 360 Modena 2016" at bounding box center [1059, 289] width 142 height 45
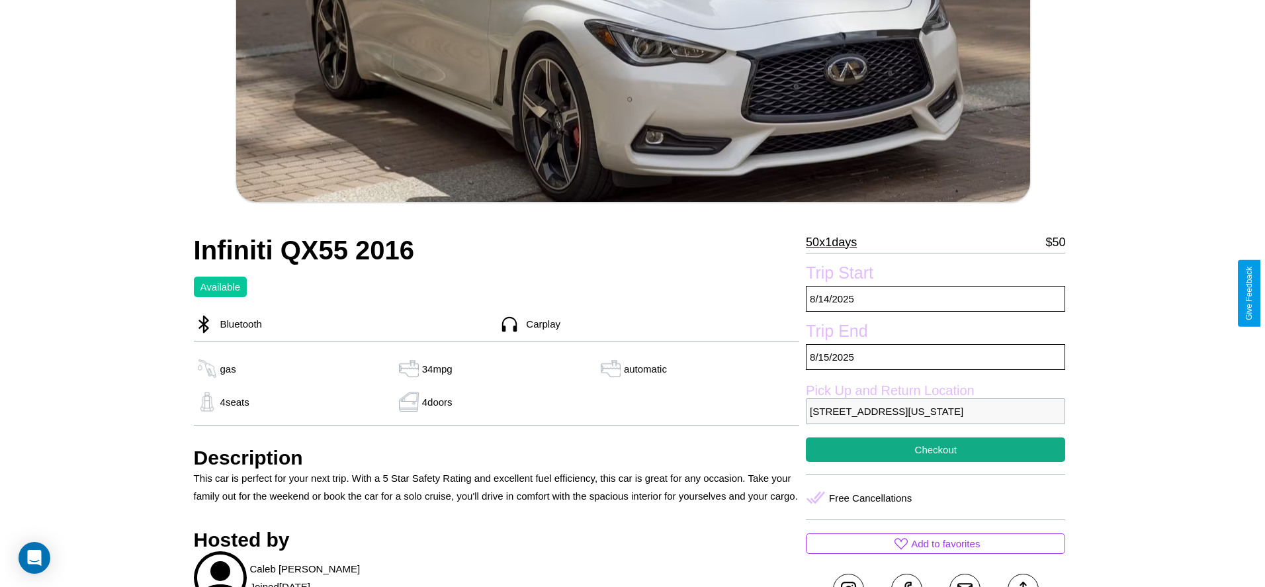
scroll to position [321, 0]
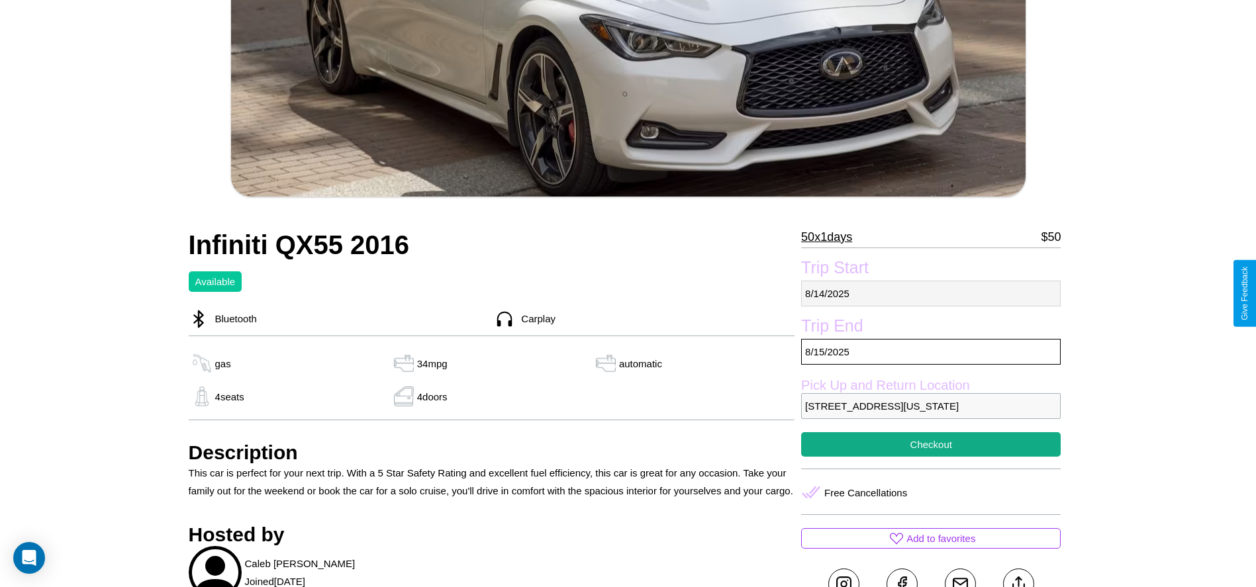
click at [931, 293] on p "[DATE]" at bounding box center [930, 294] width 259 height 26
select select "*"
select select "****"
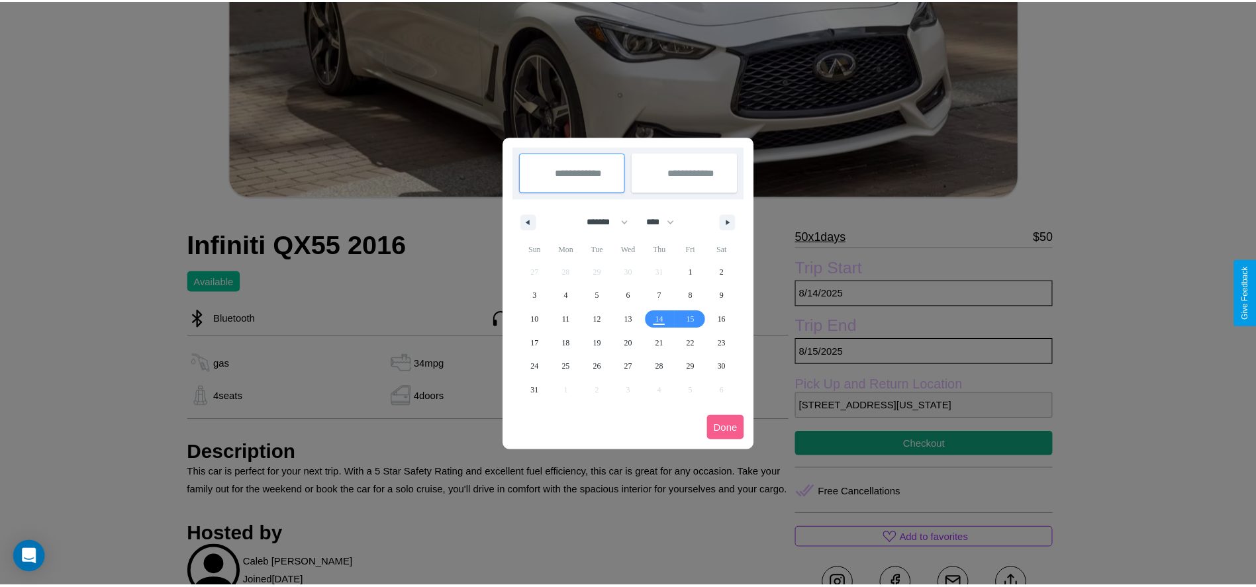
scroll to position [0, 0]
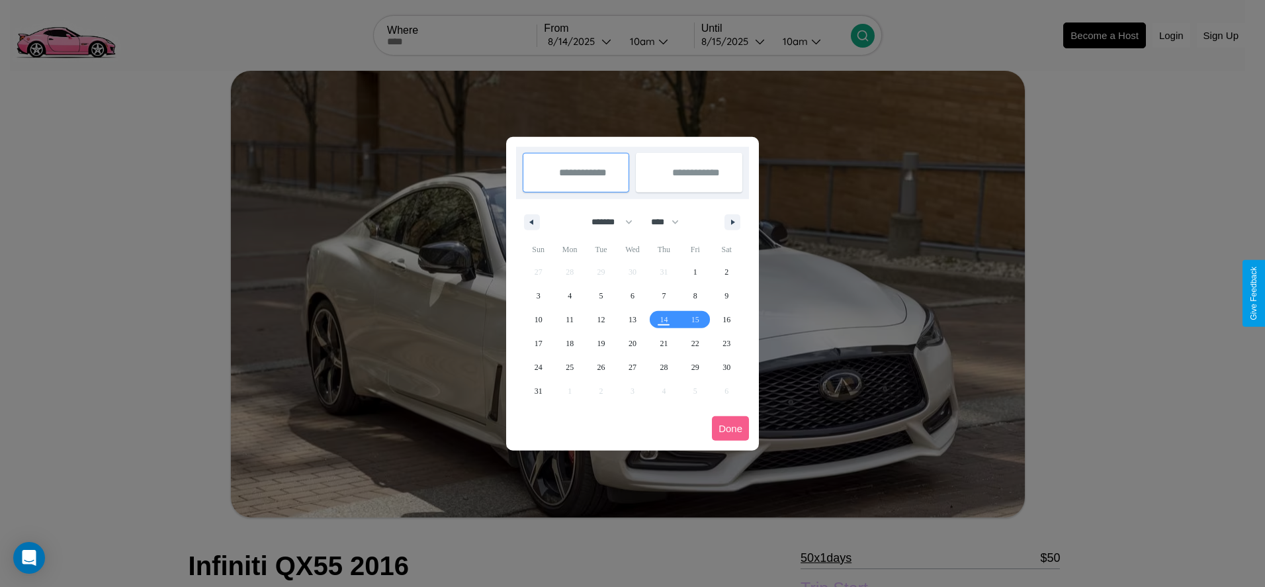
click at [581, 41] on div at bounding box center [632, 293] width 1265 height 587
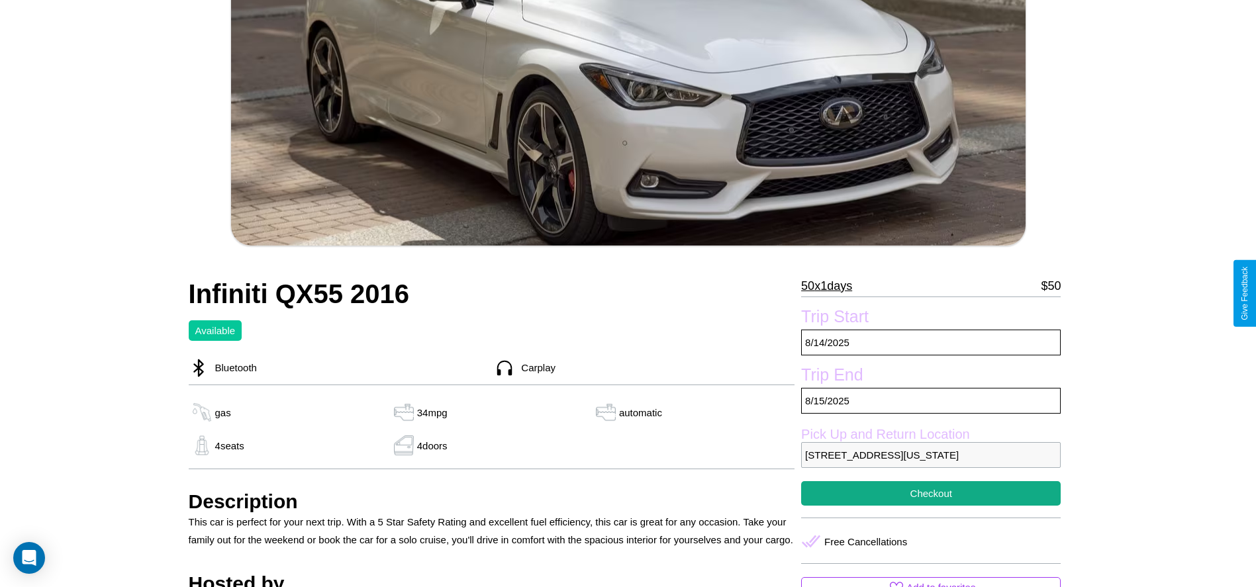
scroll to position [265, 0]
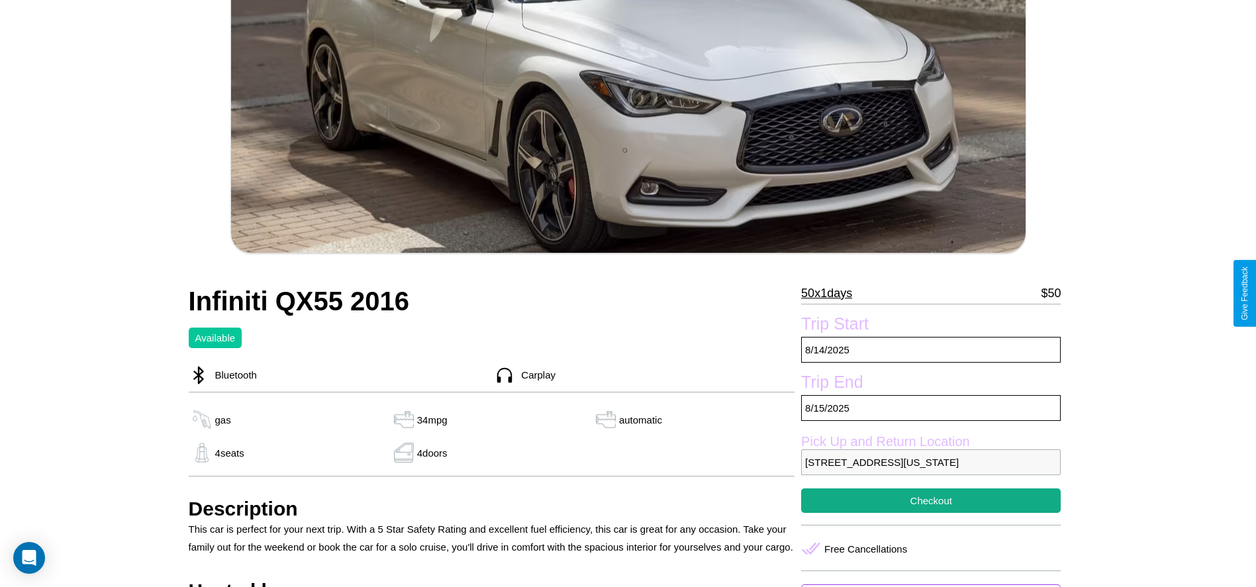
click at [831, 293] on p "50 x 1 days" at bounding box center [826, 293] width 51 height 21
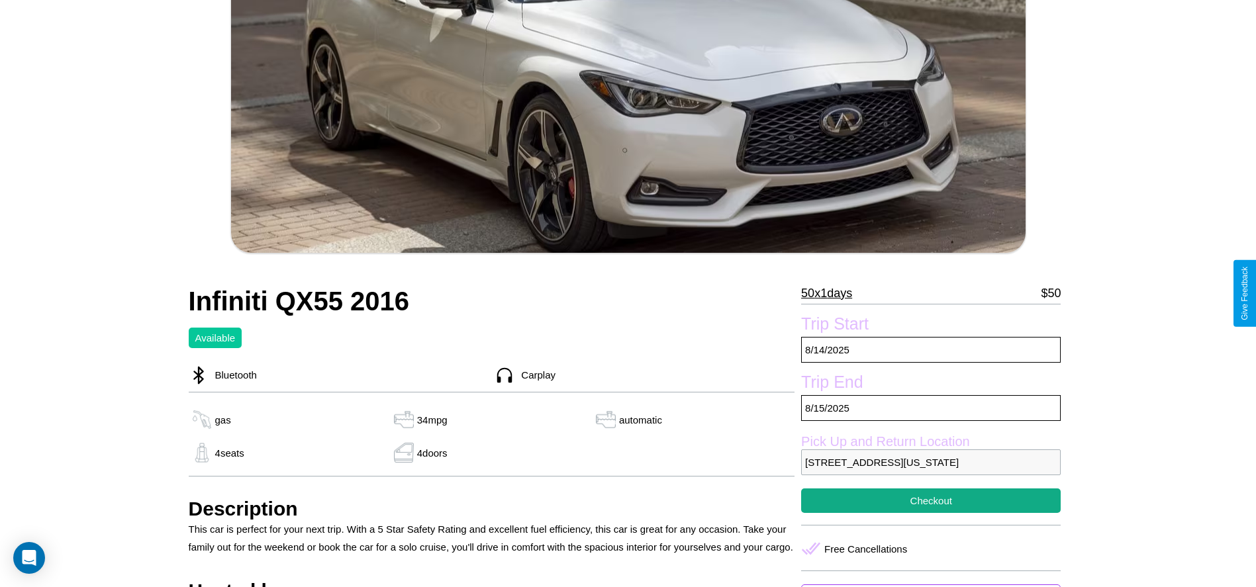
click at [831, 293] on p "50 x 1 days" at bounding box center [826, 293] width 51 height 21
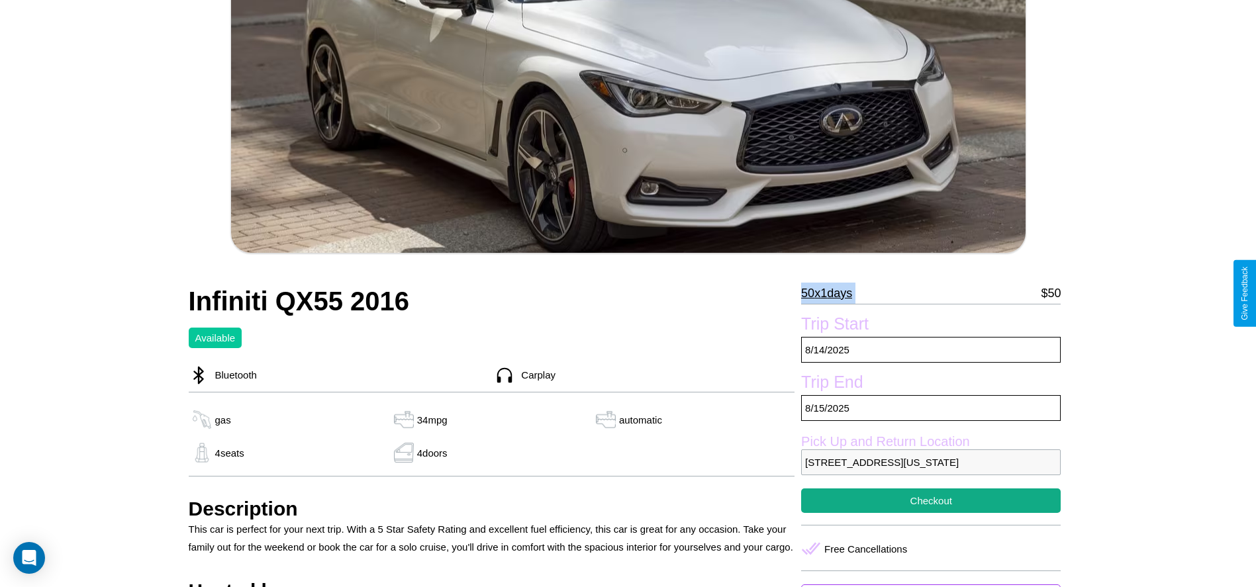
click at [831, 293] on p "50 x 1 days" at bounding box center [826, 293] width 51 height 21
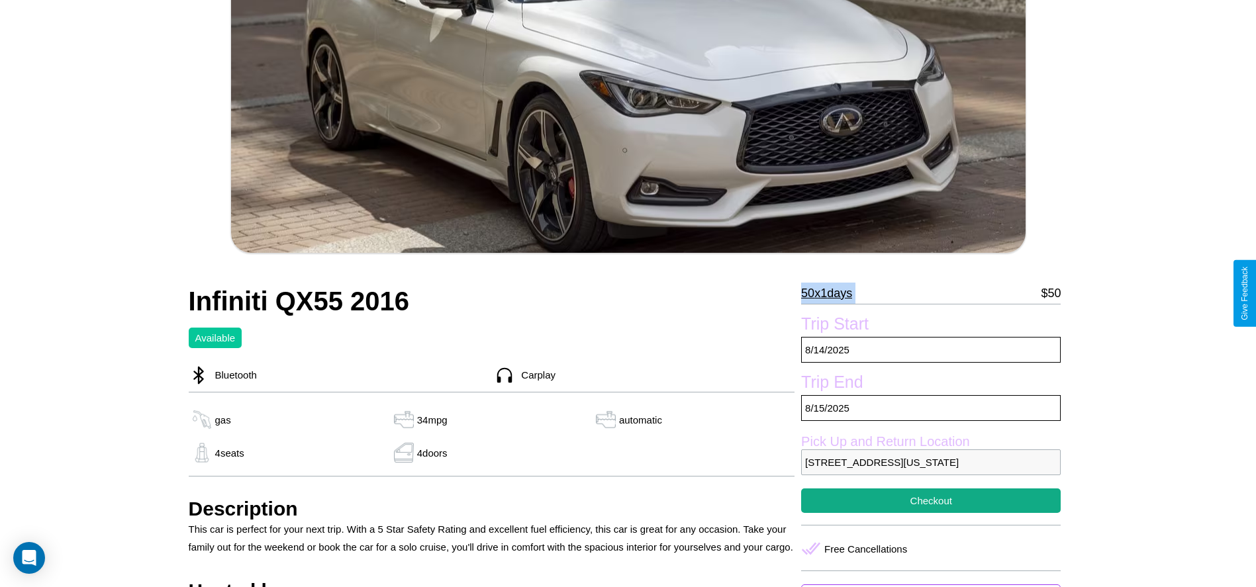
click at [831, 293] on p "50 x 1 days" at bounding box center [826, 293] width 51 height 21
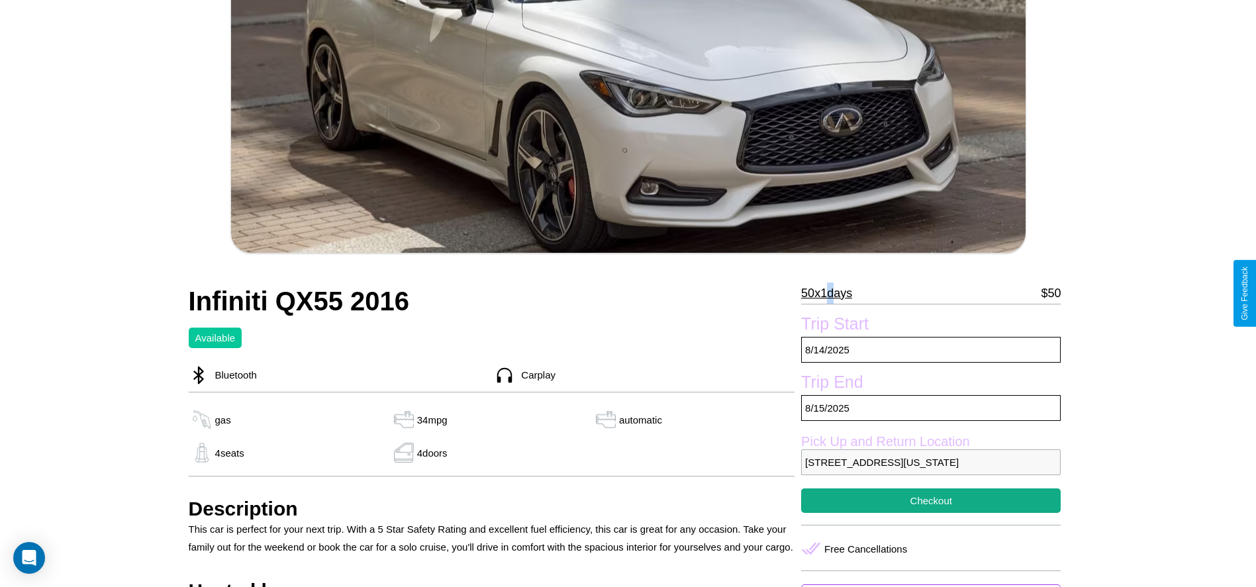
click at [831, 293] on p "50 x 1 days" at bounding box center [826, 293] width 51 height 21
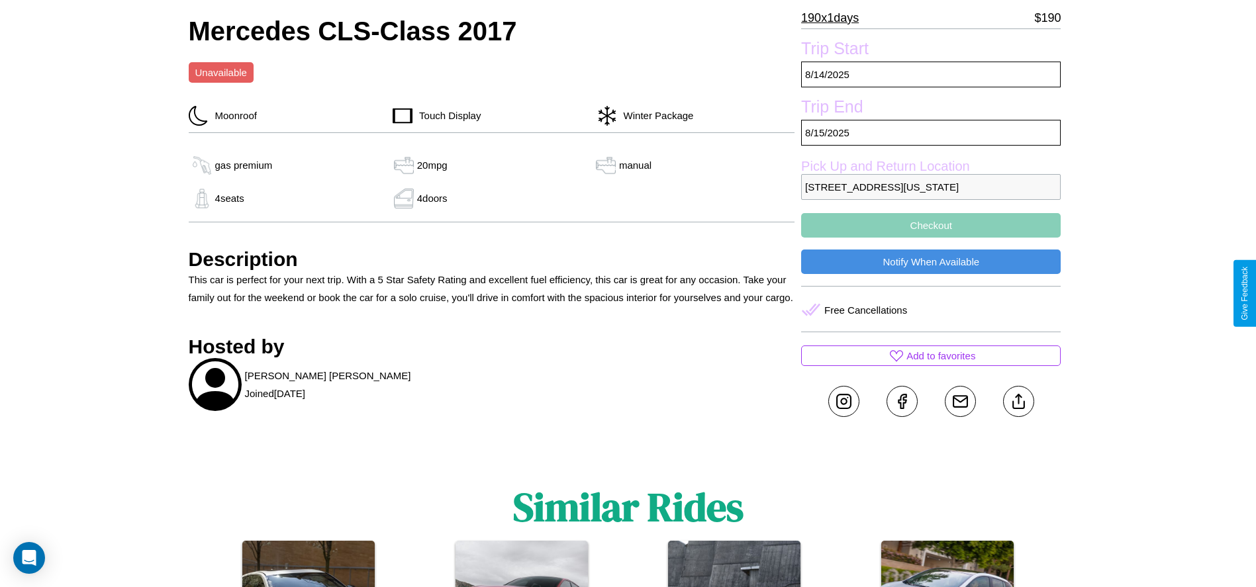
scroll to position [402, 0]
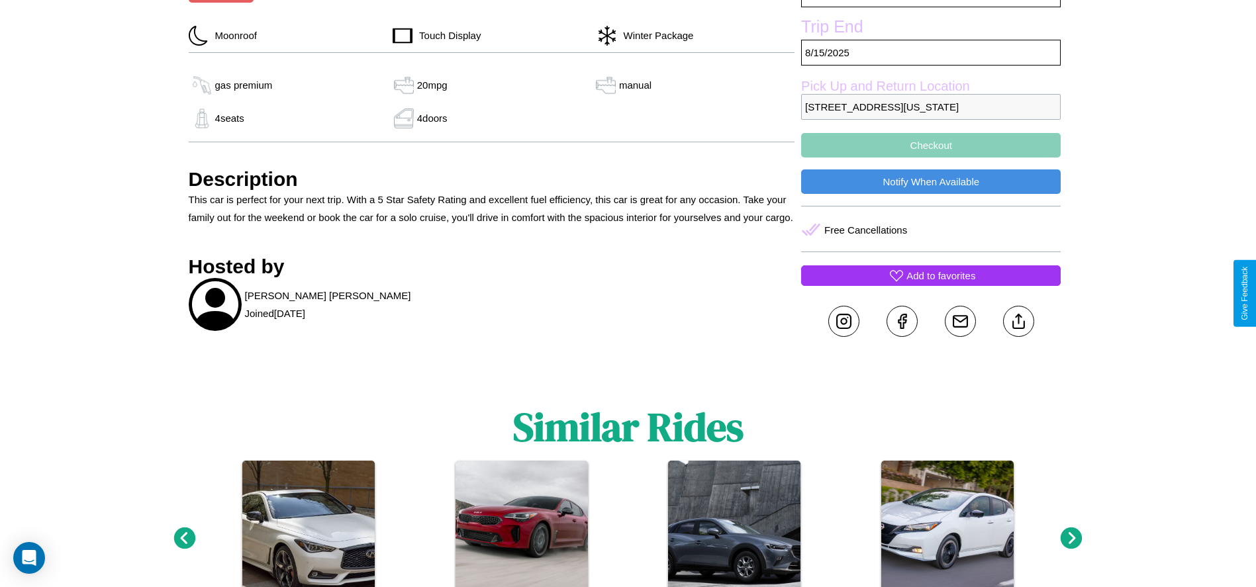
click at [931, 285] on p "Add to favorites" at bounding box center [940, 276] width 69 height 18
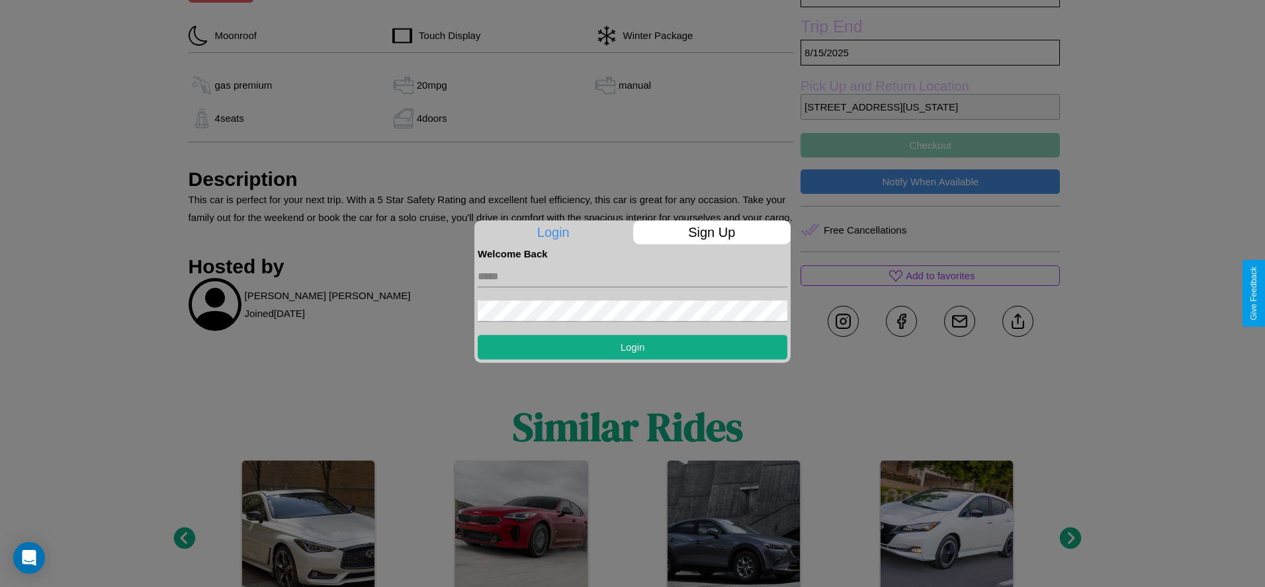
click at [633, 276] on input "text" at bounding box center [633, 276] width 310 height 21
type input "**********"
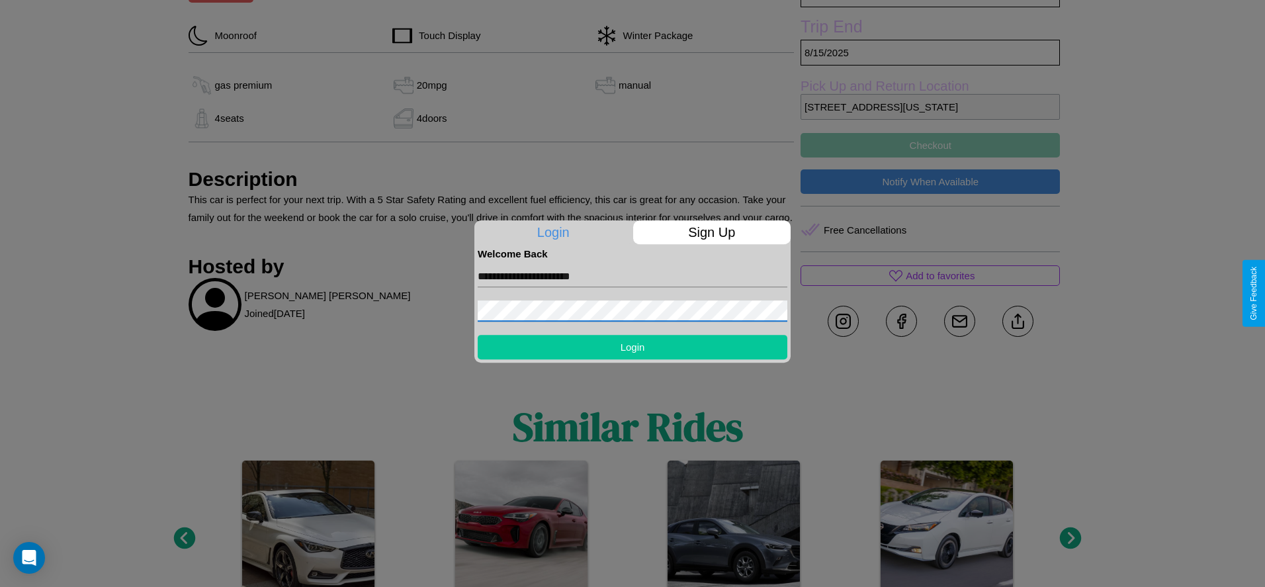
click at [633, 347] on button "Login" at bounding box center [633, 347] width 310 height 24
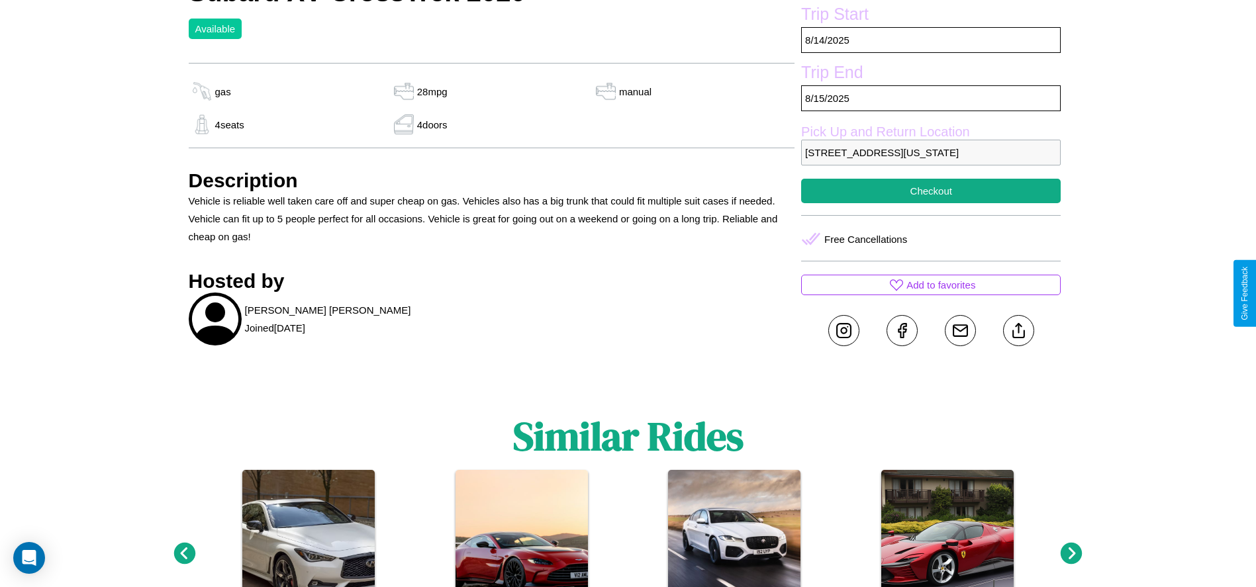
scroll to position [437, 0]
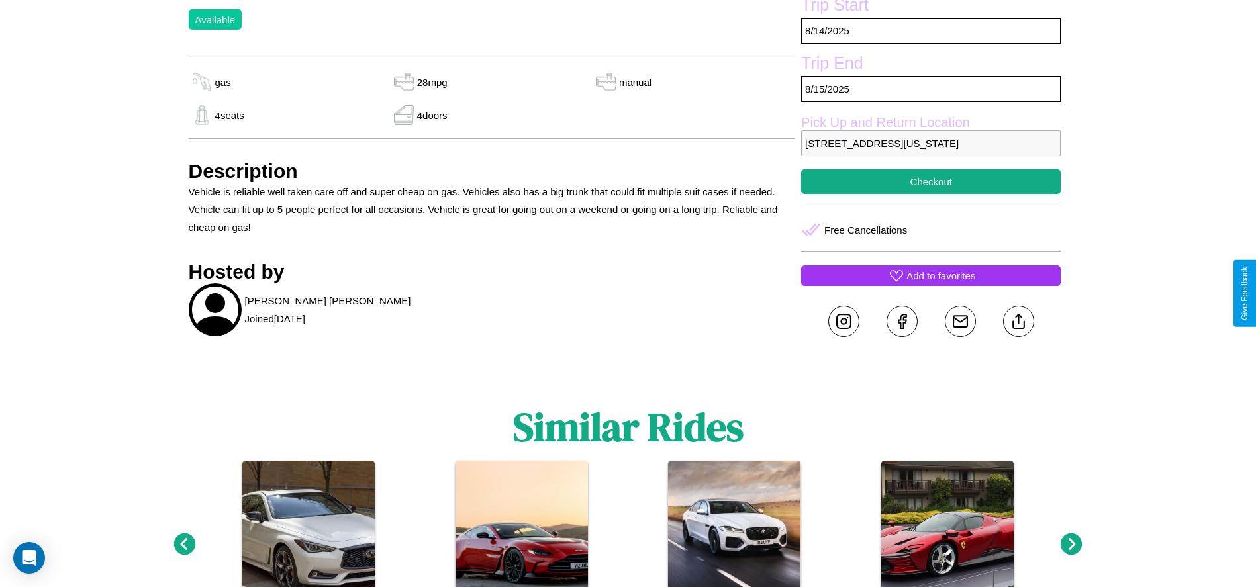
click at [931, 285] on p "Add to favorites" at bounding box center [940, 276] width 69 height 18
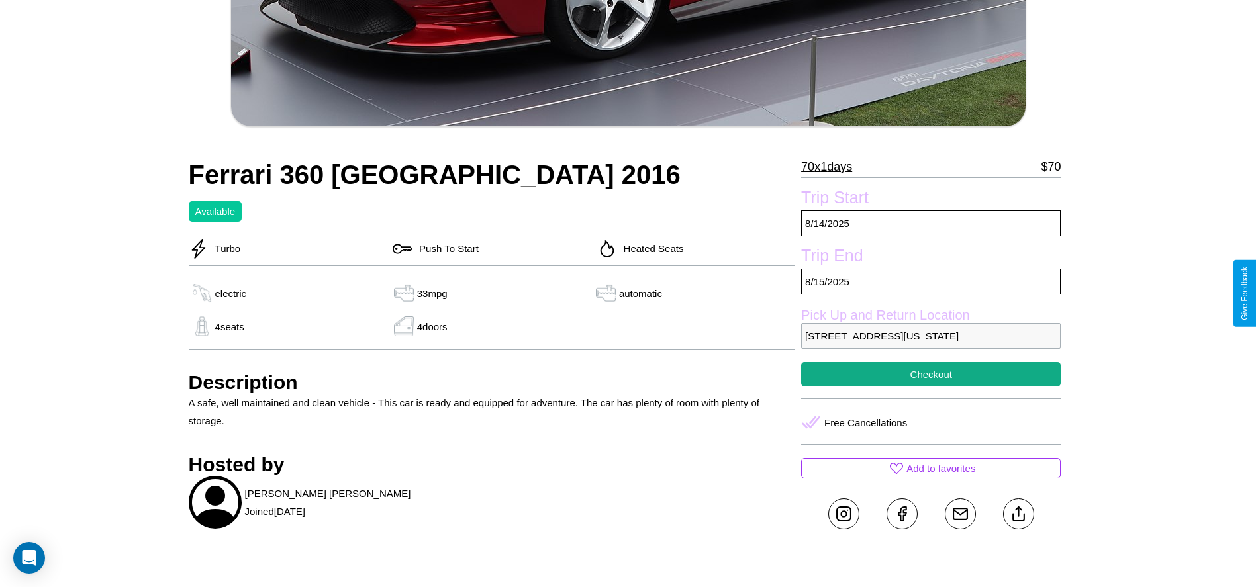
scroll to position [526, 0]
